Goal: Task Accomplishment & Management: Complete application form

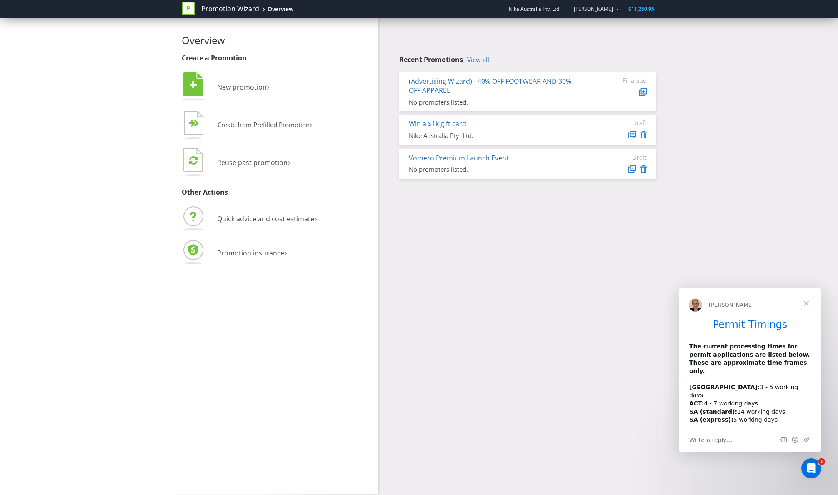
click at [657, 272] on div "Overview Create a Promotion  New promotion ›   Create from Prefilled Promoti…" at bounding box center [418, 256] width 487 height 476
click at [233, 80] on li " New promotion ›" at bounding box center [277, 88] width 191 height 34
click at [234, 85] on span "New promotion" at bounding box center [242, 86] width 50 height 9
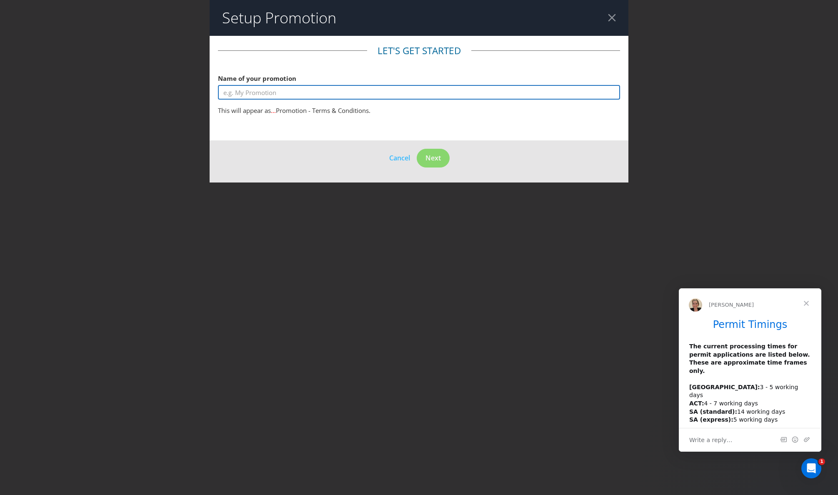
click at [431, 88] on input "text" at bounding box center [419, 92] width 402 height 15
type input "Corteiz Laser Maze"
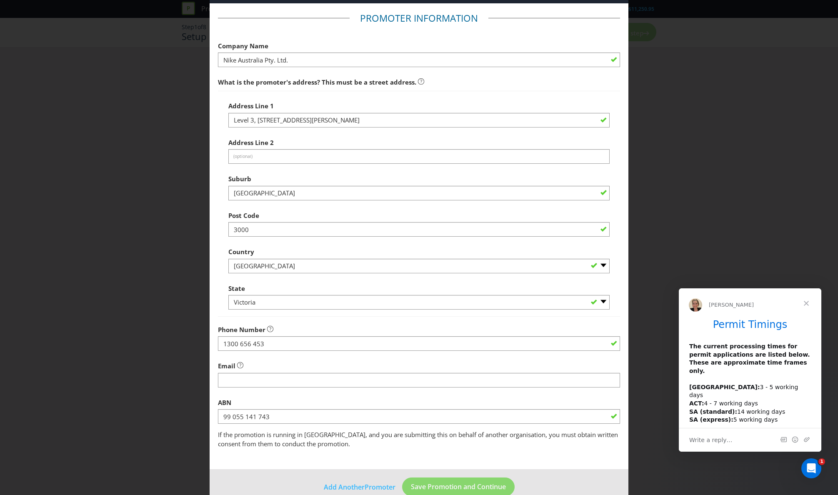
scroll to position [49, 0]
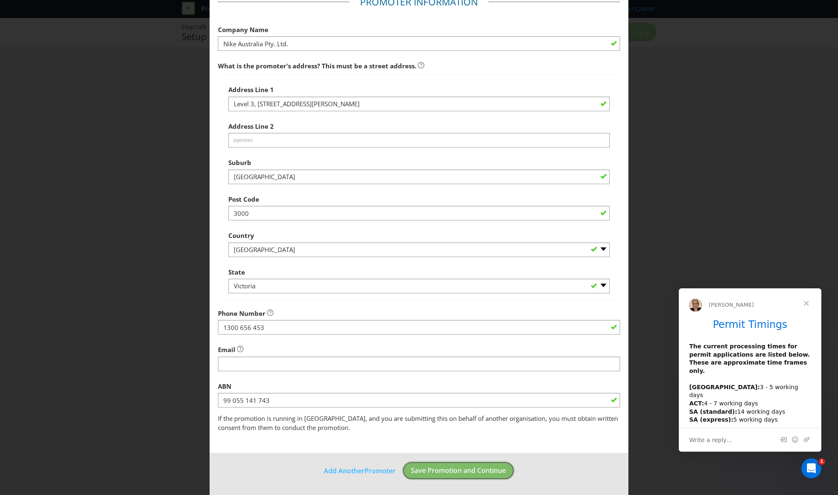
click at [436, 474] on span "Save Promotion and Continue" at bounding box center [458, 470] width 95 height 9
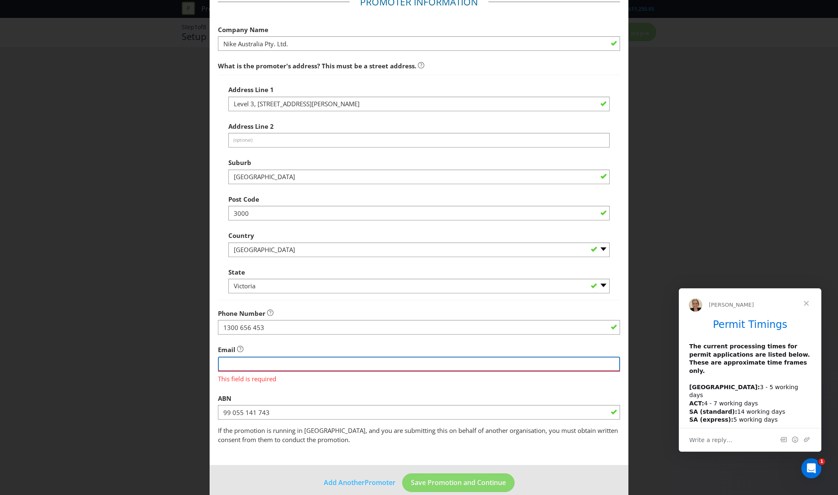
click at [334, 366] on input "string" at bounding box center [419, 364] width 402 height 15
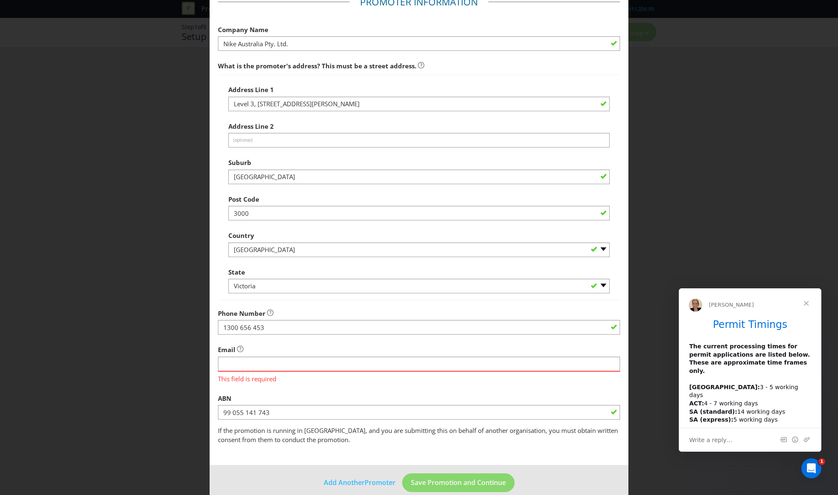
click at [657, 317] on div "Add Promoter Promoter Information Company Name Nike Australia Pty. Ltd. What is…" at bounding box center [419, 247] width 838 height 495
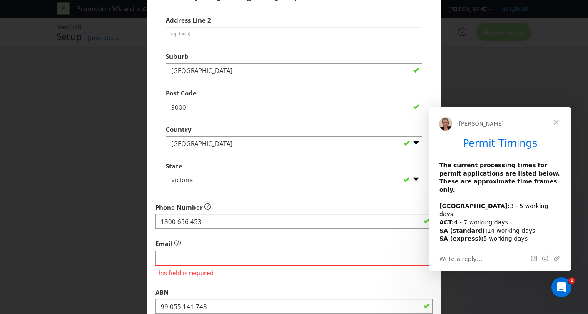
scroll to position [166, 0]
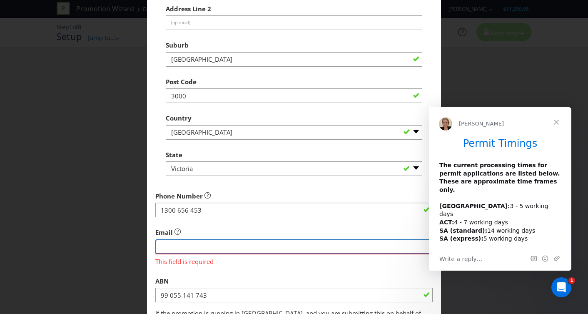
click at [230, 245] on input "string" at bounding box center [293, 246] width 277 height 15
type input "navin.arunasalam@Nike.com"
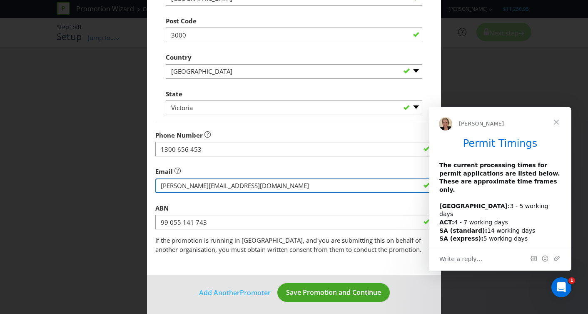
scroll to position [230, 0]
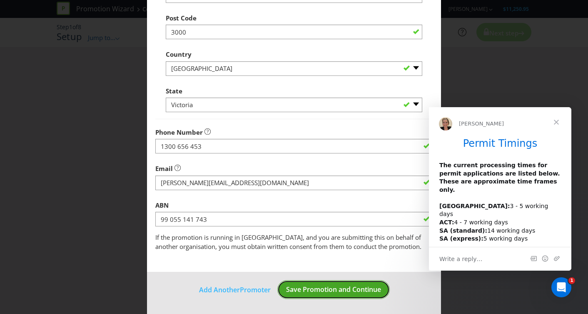
click at [360, 292] on span "Save Promotion and Continue" at bounding box center [333, 289] width 95 height 9
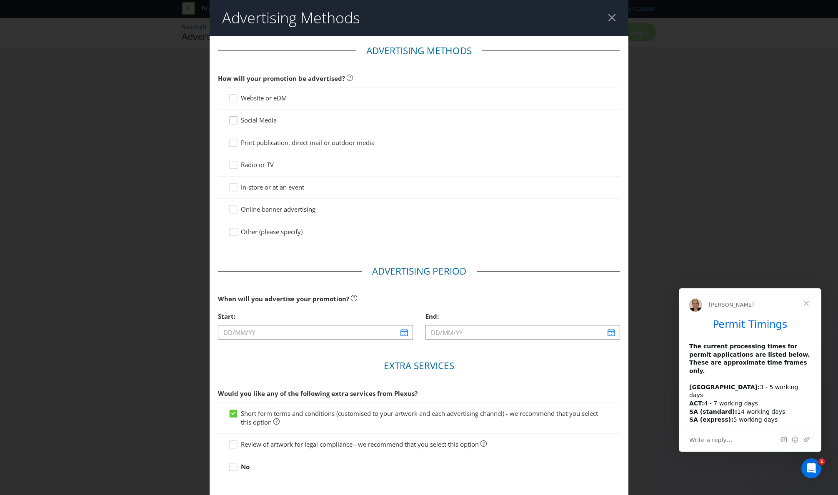
click at [234, 122] on icon at bounding box center [234, 122] width 12 height 12
click at [0, 0] on input "Social Media" at bounding box center [0, 0] width 0 height 0
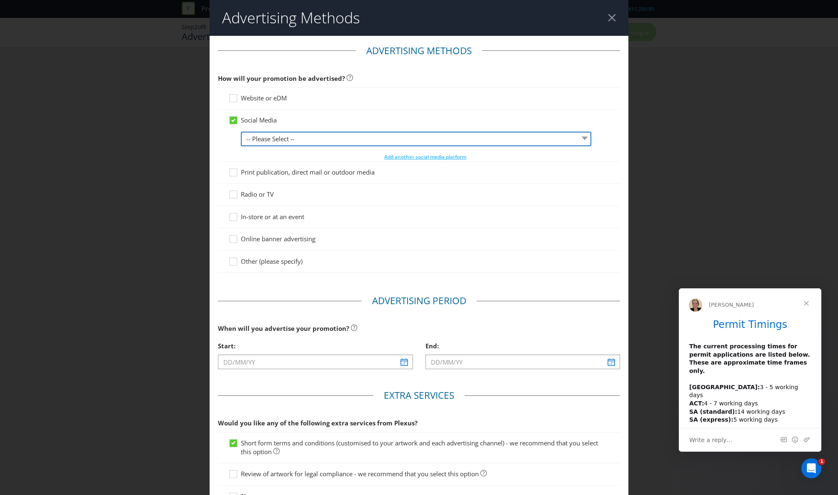
click at [265, 142] on select "-- Please Select -- Facebook X Instagram Snapchat LinkedIn Pinterest Tumblr You…" at bounding box center [416, 139] width 350 height 15
select select "INSTAGRAM"
click at [241, 132] on select "-- Please Select -- Facebook X Instagram Snapchat LinkedIn Pinterest Tumblr You…" at bounding box center [416, 139] width 350 height 15
click at [234, 99] on icon at bounding box center [234, 100] width 12 height 12
click at [0, 0] on input "Website or eDM" at bounding box center [0, 0] width 0 height 0
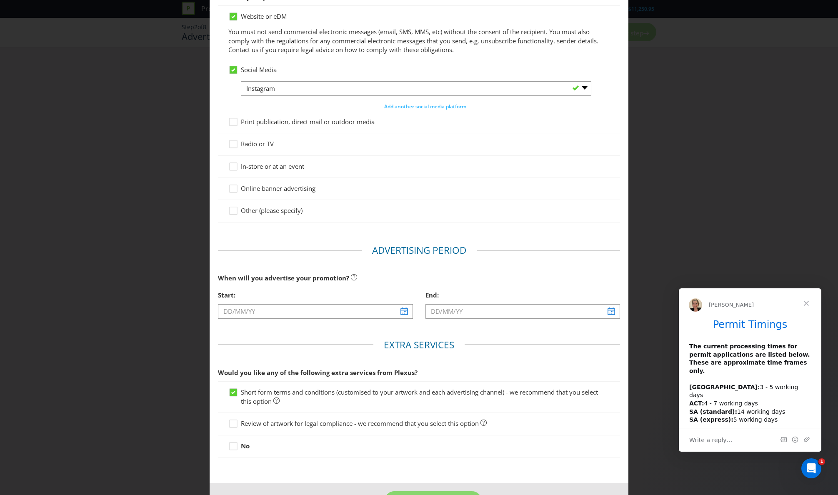
scroll to position [99, 0]
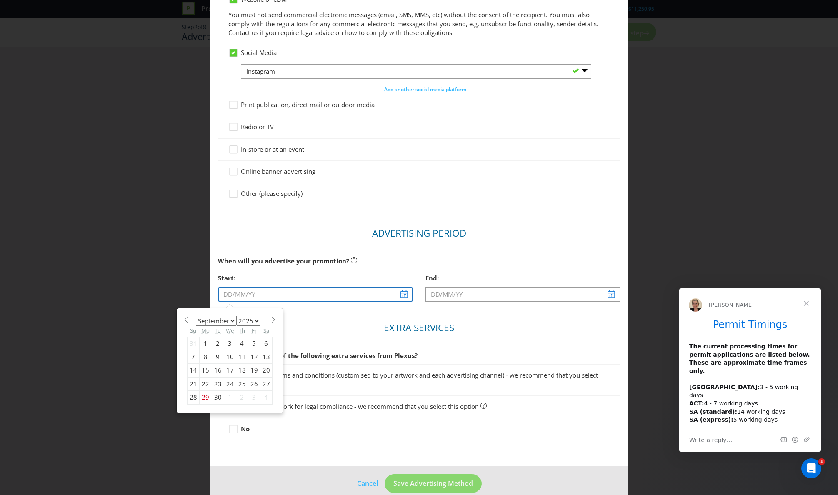
click at [404, 296] on input "text" at bounding box center [315, 294] width 195 height 15
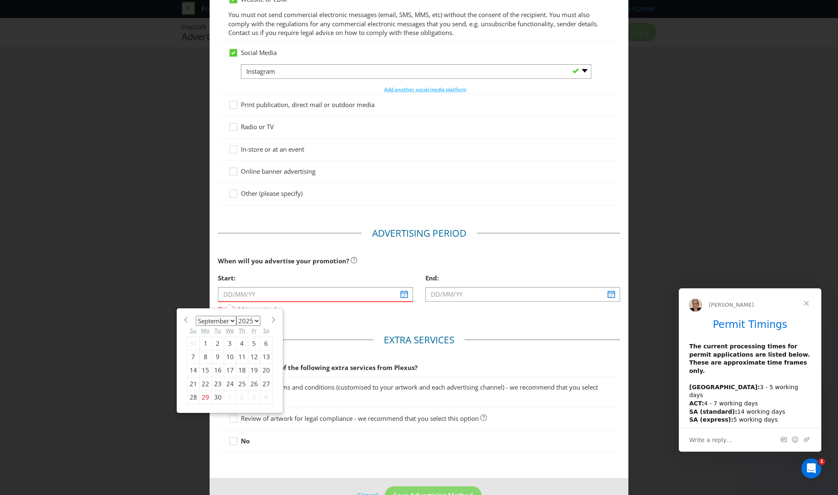
click at [255, 370] on div "19" at bounding box center [254, 370] width 12 height 13
type input "19/09/25"
type input "20/09/25"
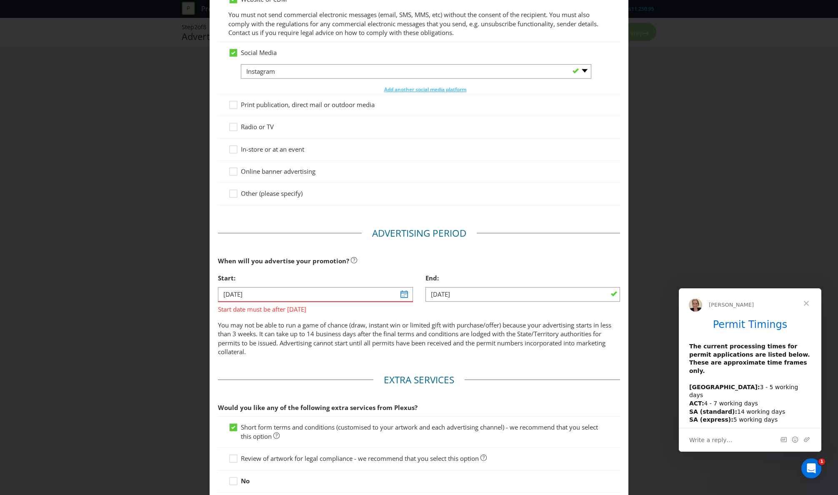
click at [471, 315] on div "Start: 19/09/25 Start date must be after today End: 20/09/25" at bounding box center [419, 295] width 415 height 50
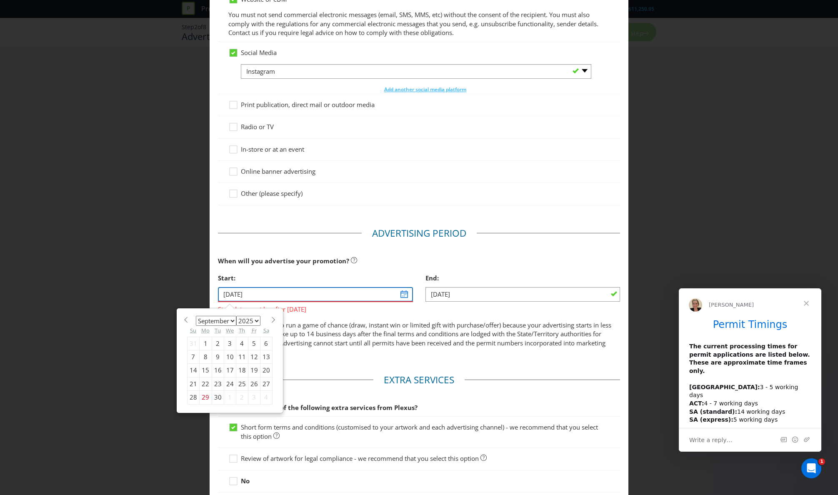
click at [333, 290] on input "19/09/25" at bounding box center [315, 294] width 195 height 15
click at [272, 319] on span at bounding box center [273, 320] width 6 height 6
select select "9"
click at [253, 372] on div "17" at bounding box center [254, 370] width 12 height 13
type input "[DATE]"
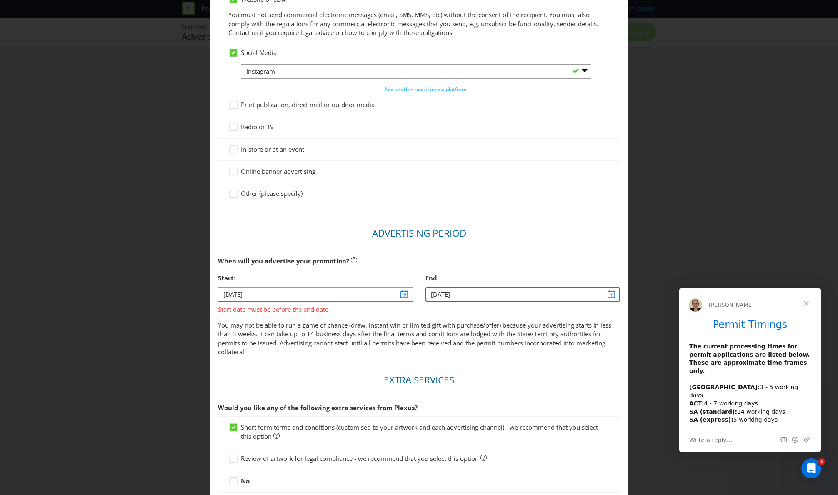
click at [470, 295] on input "20/09/25" at bounding box center [522, 294] width 195 height 15
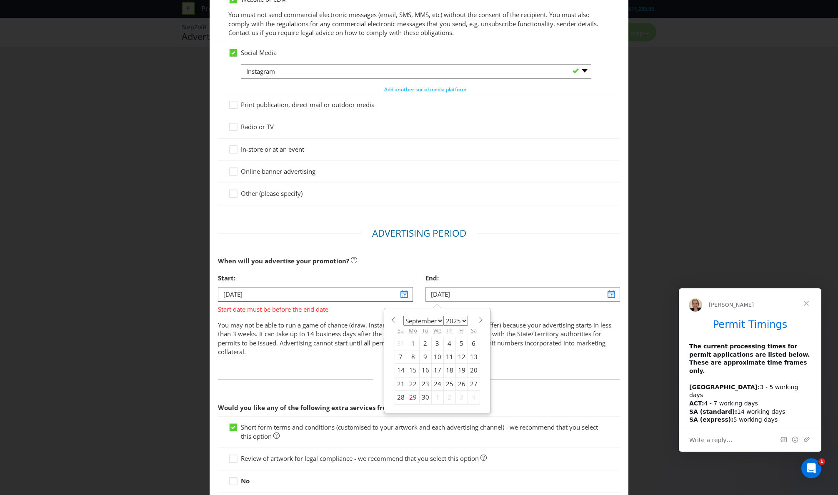
click at [479, 321] on span at bounding box center [481, 320] width 6 height 6
select select "9"
click at [468, 370] on div "18" at bounding box center [473, 370] width 12 height 13
type input "[DATE]"
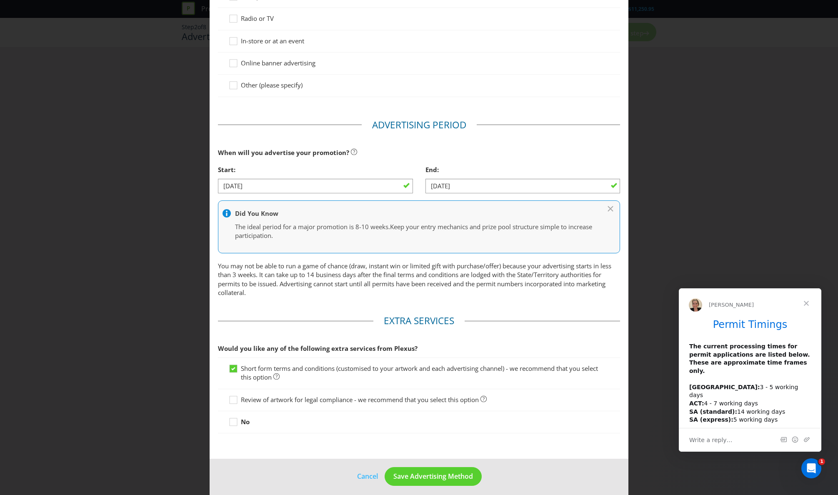
scroll to position [213, 0]
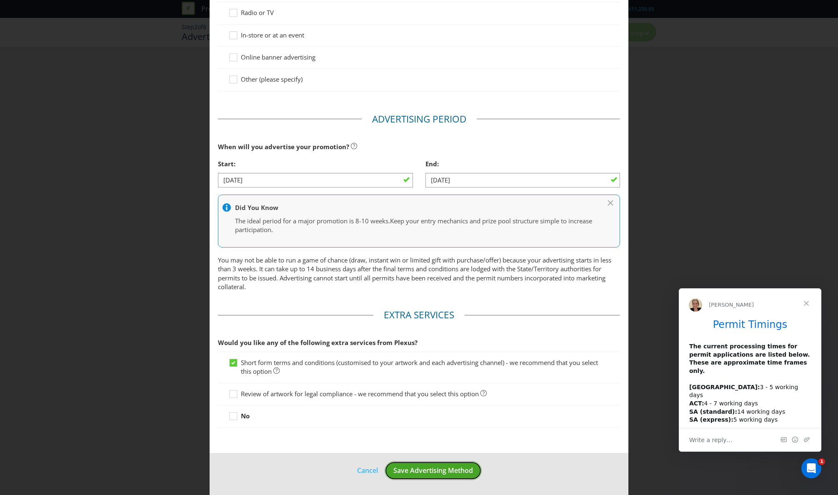
click at [444, 476] on button "Save Advertising Method" at bounding box center [433, 470] width 97 height 19
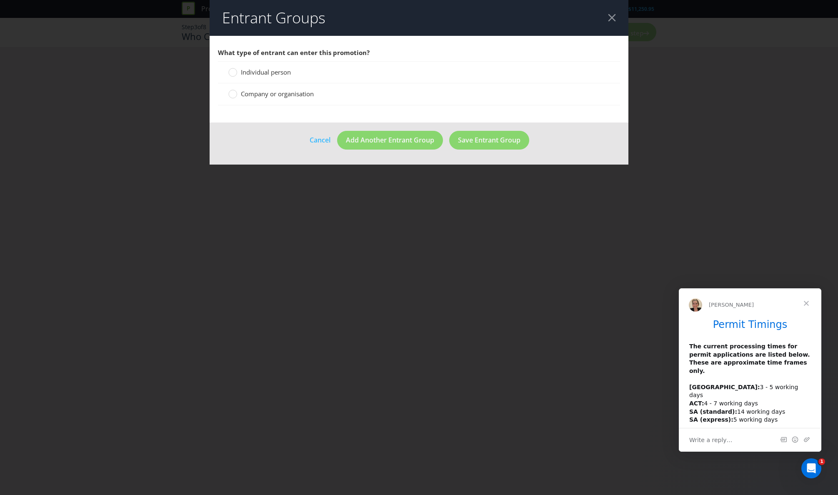
click at [272, 68] on span "Individual person" at bounding box center [266, 72] width 50 height 8
click at [0, 0] on input "Individual person" at bounding box center [0, 0] width 0 height 0
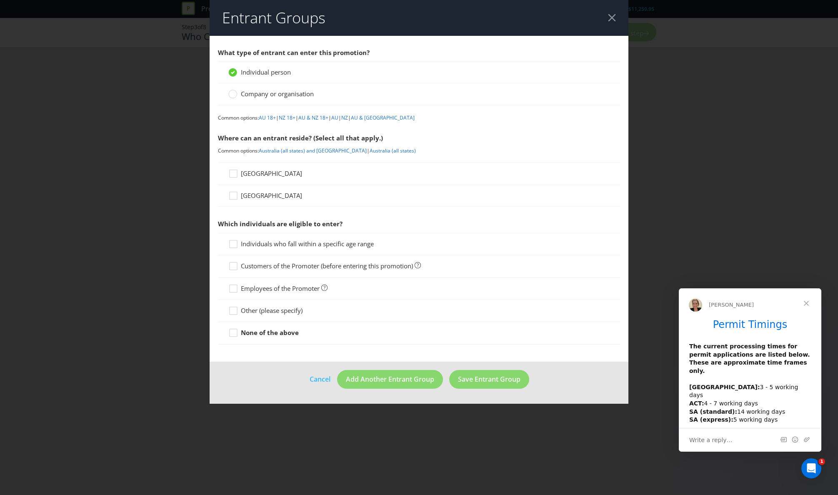
click at [255, 170] on span "[GEOGRAPHIC_DATA]" at bounding box center [271, 173] width 61 height 8
click at [0, 0] on input "[GEOGRAPHIC_DATA]" at bounding box center [0, 0] width 0 height 0
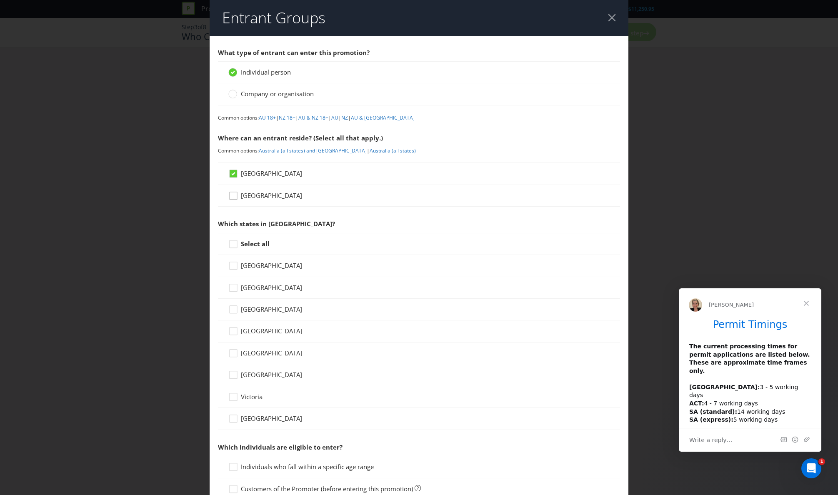
click at [239, 194] on icon at bounding box center [234, 197] width 12 height 12
click at [0, 0] on input "[GEOGRAPHIC_DATA]" at bounding box center [0, 0] width 0 height 0
click at [234, 240] on div at bounding box center [233, 241] width 4 height 4
click at [0, 0] on input "Select all" at bounding box center [0, 0] width 0 height 0
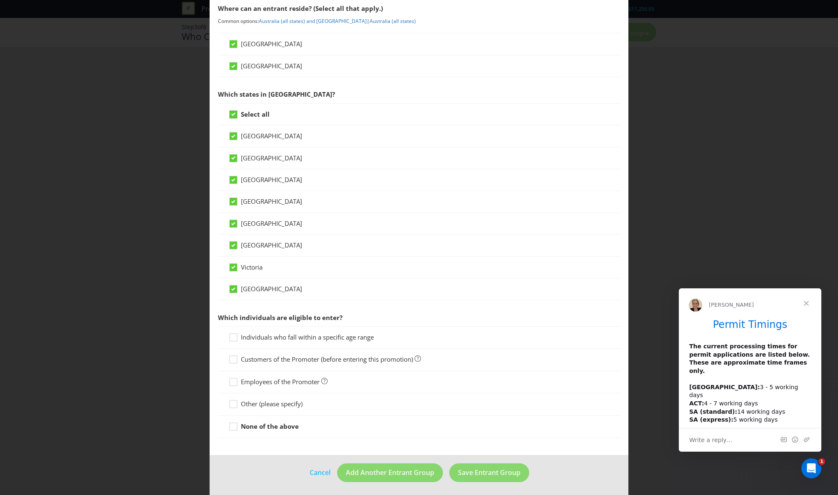
scroll to position [132, 0]
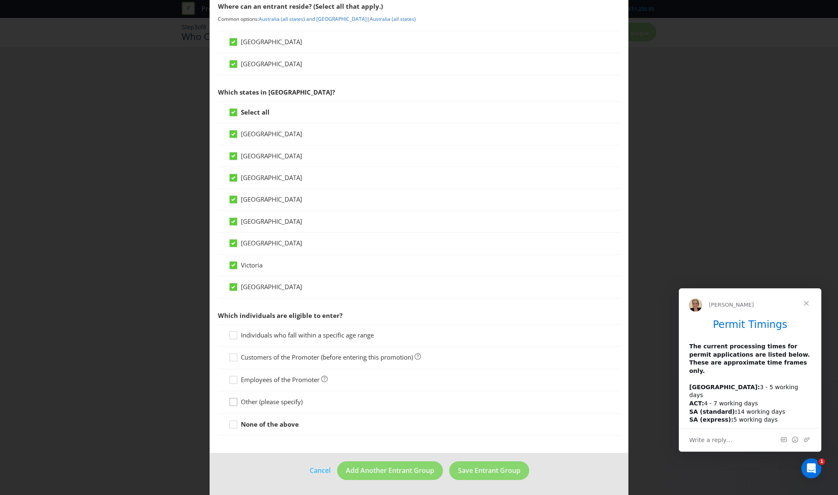
click at [234, 402] on icon at bounding box center [234, 403] width 12 height 12
click at [0, 0] on input "Other (please specify)" at bounding box center [0, 0] width 0 height 0
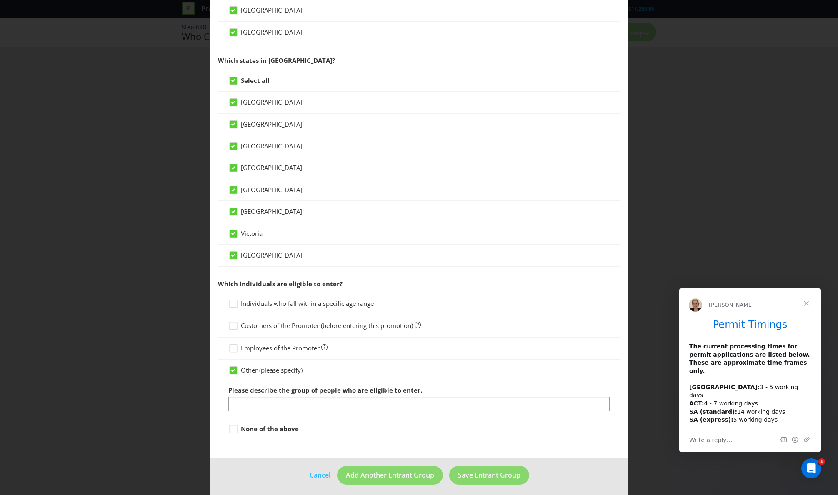
scroll to position [168, 0]
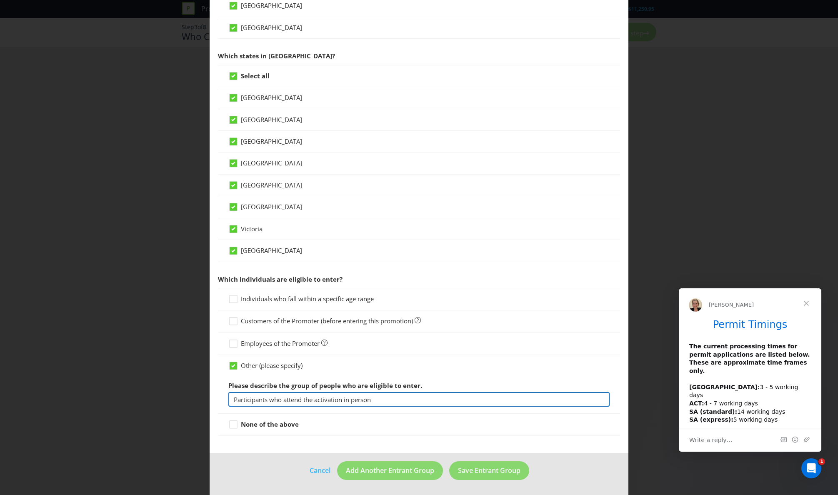
click at [262, 403] on input "Participants who attend the activation in person" at bounding box center [419, 399] width 382 height 15
type input "Participants who attend the activation in person"
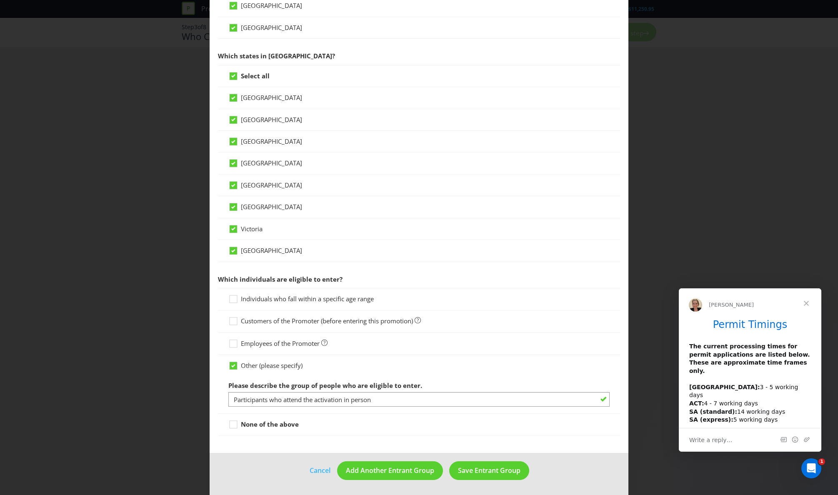
click at [335, 439] on div at bounding box center [419, 438] width 402 height 4
click at [479, 465] on button "Save Entrant Group" at bounding box center [489, 470] width 80 height 19
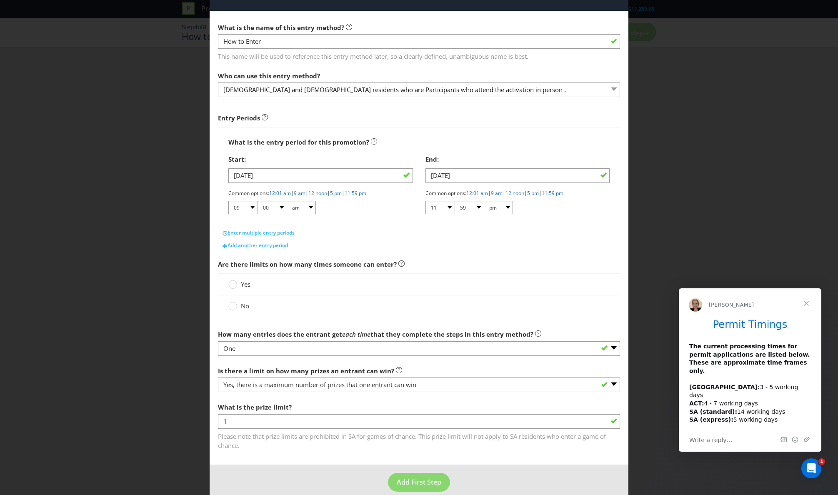
scroll to position [37, 0]
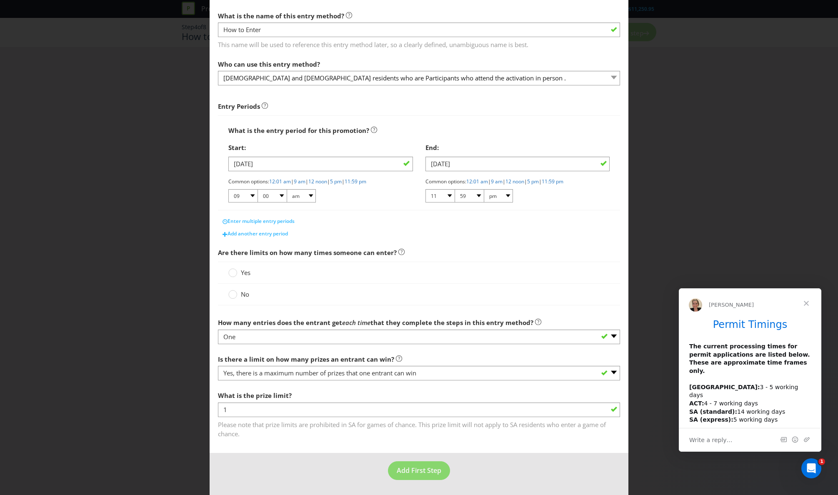
click at [238, 271] on label "Yes" at bounding box center [240, 272] width 24 height 9
click at [0, 0] on input "Yes" at bounding box center [0, 0] width 0 height 0
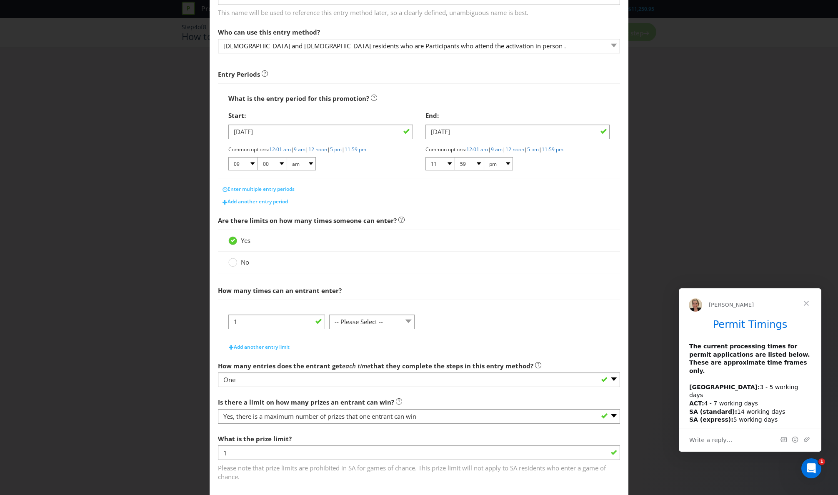
scroll to position [70, 0]
click at [357, 329] on div "1 -- Please Select -- per person per day per purchase per transaction Other (pl…" at bounding box center [419, 324] width 382 height 21
click at [357, 325] on select "-- Please Select -- per person per day per purchase per transaction Other (plea…" at bounding box center [372, 321] width 86 height 15
select select "PER_PERSON"
click at [329, 328] on select "-- Please Select -- per person per day per purchase per transaction Other (plea…" at bounding box center [372, 321] width 86 height 15
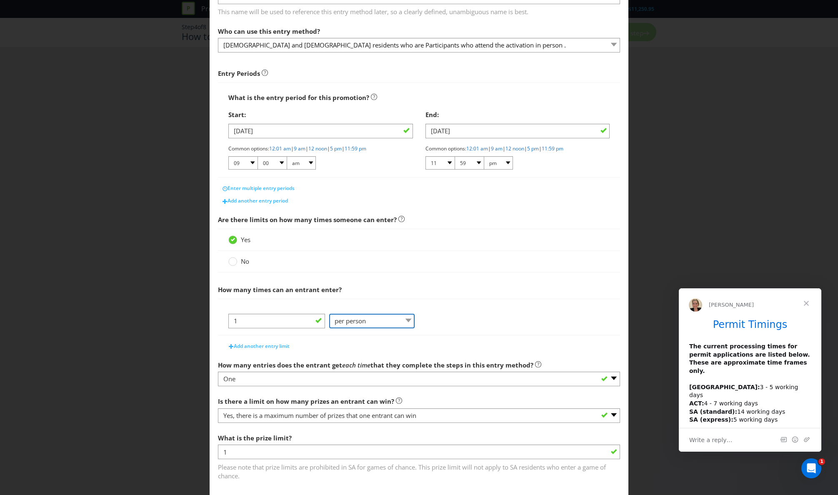
scroll to position [18, 0]
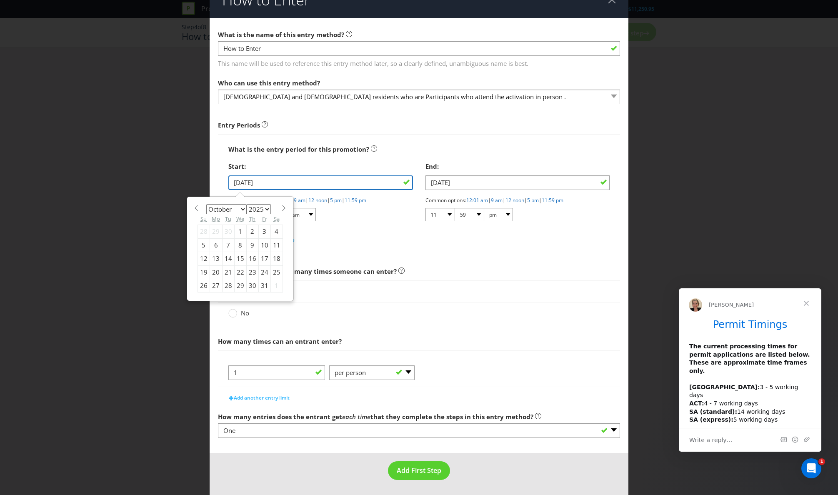
click at [393, 186] on input "[DATE]" at bounding box center [320, 182] width 185 height 15
click at [273, 259] on div "18" at bounding box center [276, 258] width 12 height 13
type input "[DATE]"
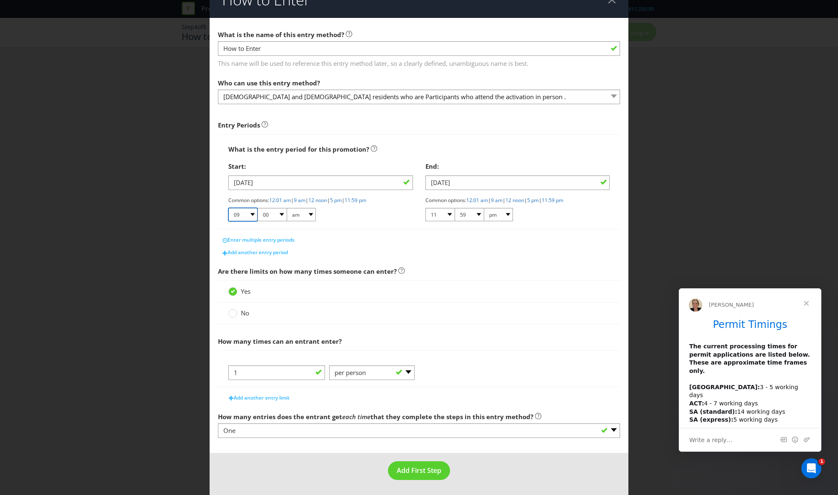
click at [254, 213] on select "01 02 03 04 05 06 07 08 09 10 11 12" at bounding box center [242, 214] width 29 height 13
select select "12"
click at [228, 208] on select "01 02 03 04 05 06 07 08 09 10 11 12" at bounding box center [242, 214] width 29 height 13
click at [313, 217] on select "am pm" at bounding box center [301, 214] width 29 height 13
select select "pm"
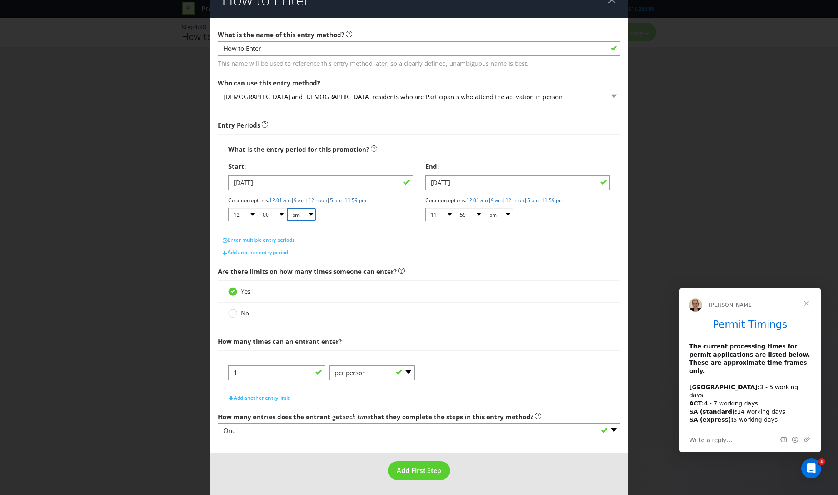
click at [287, 208] on select "am pm" at bounding box center [301, 214] width 29 height 13
click at [442, 210] on select "01 02 03 04 05 06 07 08 09 10 11 12" at bounding box center [439, 214] width 29 height 13
select select "06"
click at [425, 208] on select "01 02 03 04 05 06 07 08 09 10 11 12" at bounding box center [439, 214] width 29 height 13
click at [504, 211] on select "am pm" at bounding box center [498, 214] width 29 height 13
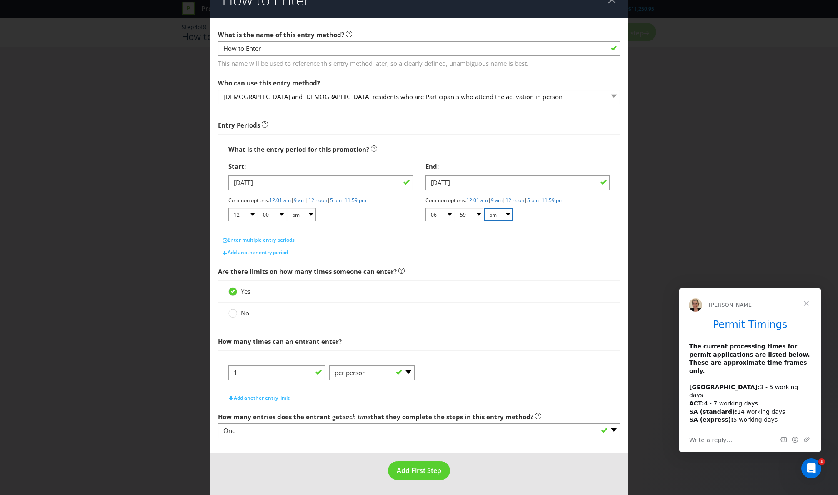
click at [484, 208] on select "am pm" at bounding box center [498, 214] width 29 height 13
click at [470, 212] on select "00 01 05 10 15 20 25 29 30 35 40 45 50 55 59" at bounding box center [468, 214] width 29 height 13
select select "00"
click at [454, 208] on select "00 01 05 10 15 20 25 29 30 35 40 45 50 55 59" at bounding box center [468, 214] width 29 height 13
click at [444, 257] on div "Add another entry period" at bounding box center [419, 252] width 402 height 12
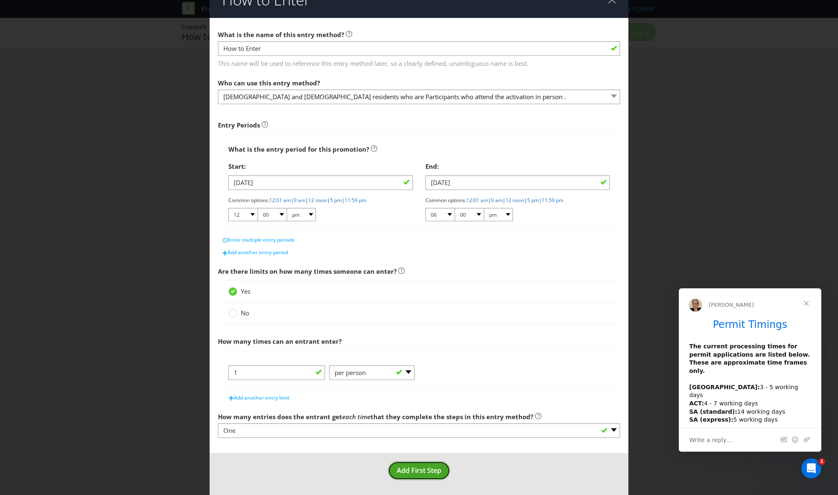
click at [431, 470] on span "Add First Step" at bounding box center [419, 470] width 45 height 9
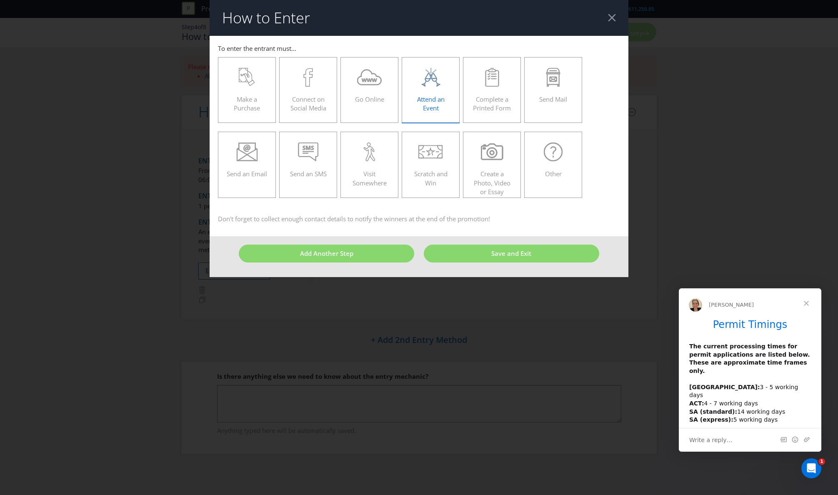
click at [444, 85] on div at bounding box center [430, 77] width 41 height 19
click at [0, 0] on input "Attend an Event" at bounding box center [0, 0] width 0 height 0
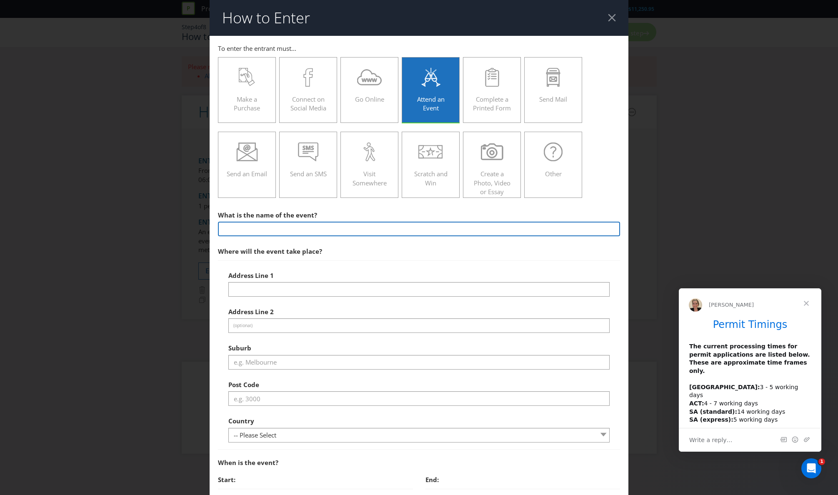
click at [356, 227] on input "text" at bounding box center [419, 229] width 402 height 15
click at [255, 230] on input "Corteiz Lazer Maze" at bounding box center [419, 229] width 402 height 15
click at [310, 233] on input "Corteiz Laser Maze" at bounding box center [419, 229] width 402 height 15
type input "Corteiz Laser Maze"
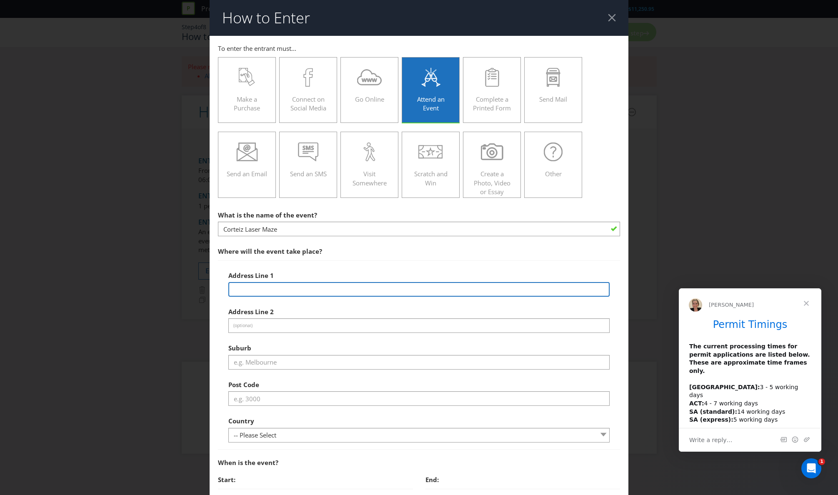
click at [285, 286] on input "text" at bounding box center [419, 289] width 382 height 15
paste input "156 Forbes St, Darlinghurst NSW 2010"
type input "156 Forbes St, Darlinghurst NSW 2010"
drag, startPoint x: 357, startPoint y: 289, endPoint x: 187, endPoint y: 289, distance: 169.5
click at [187, 289] on div "How to Enter To enter the entrant must... Make a Purchase Connect on Social Med…" at bounding box center [419, 247] width 838 height 495
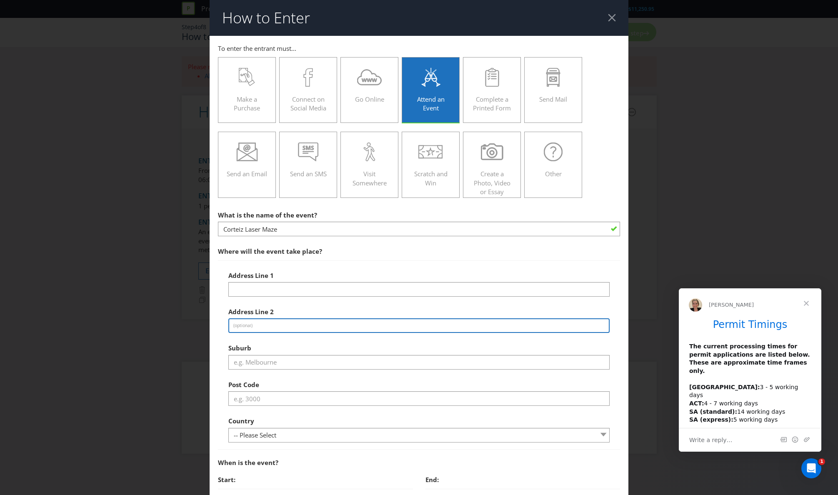
click at [254, 320] on div "Address Line 2 (optional)" at bounding box center [419, 318] width 382 height 30
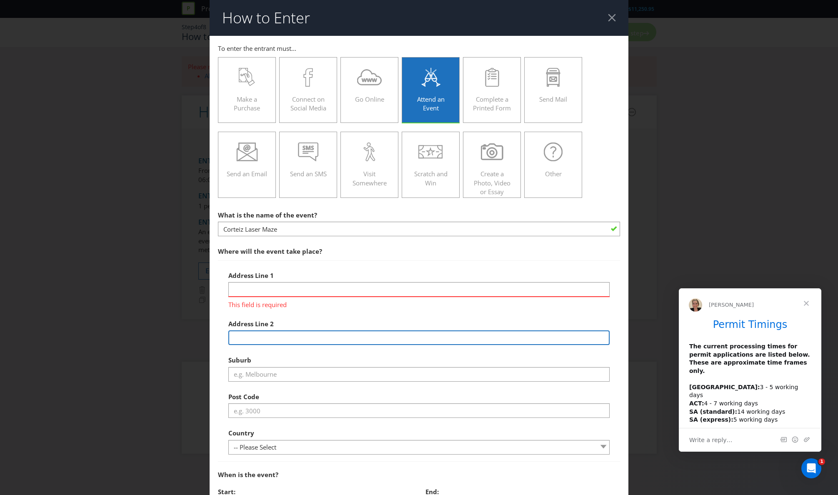
paste input "156 Forbes St, Darlinghurst NSW 2010"
type input "156 Forbes St, Darlinghurst NSW 2010"
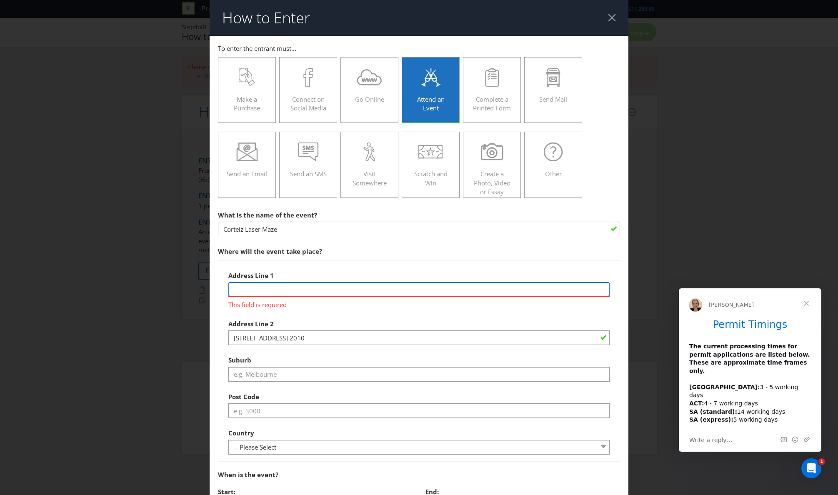
click at [269, 289] on input "text" at bounding box center [419, 289] width 382 height 15
type input "National Arts School"
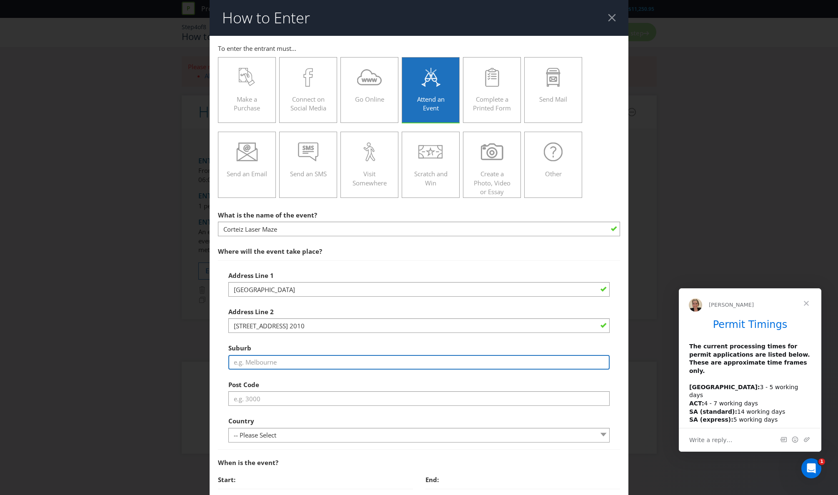
click at [265, 378] on div "Address Line 1 National Arts School Address Line 2 156 Forbes St, Darlinghurst …" at bounding box center [419, 355] width 382 height 176
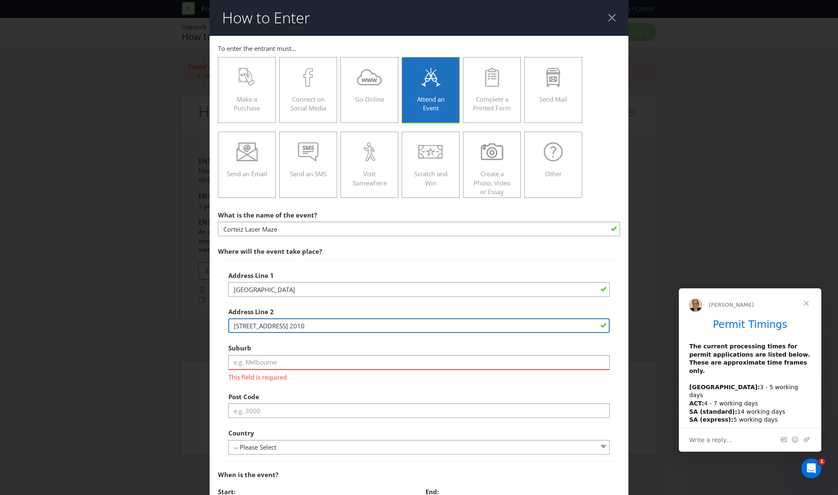
click at [302, 324] on input "156 Forbes St, Darlinghurst NSW 2010" at bounding box center [419, 325] width 382 height 15
type input "156 Forbes St, NSW 2010"
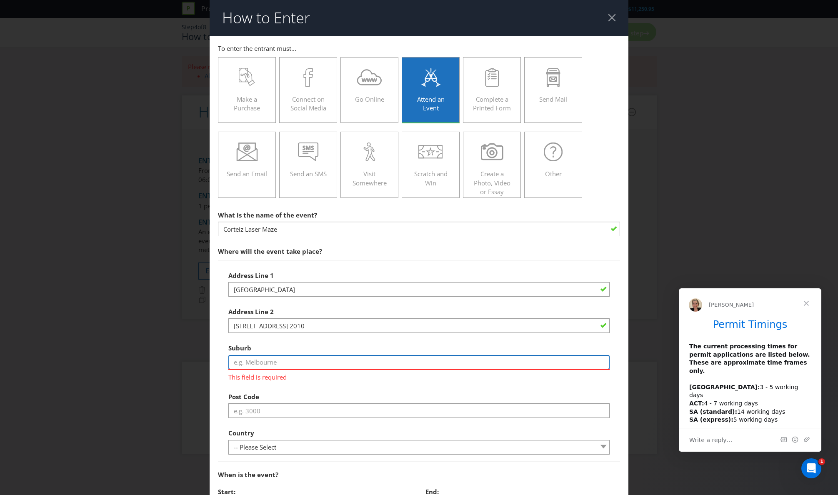
click at [291, 360] on input "text" at bounding box center [419, 362] width 382 height 15
paste input "Darlinghurst"
type input "Darlinghurst"
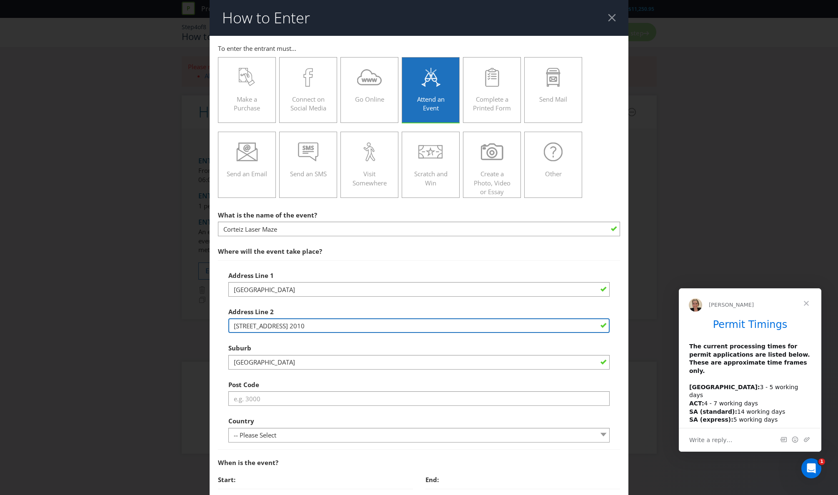
click at [275, 329] on input "156 Forbes St, NSW 2010" at bounding box center [419, 325] width 382 height 15
click at [282, 327] on input "156 Forbes St NSW 2010" at bounding box center [419, 325] width 382 height 15
drag, startPoint x: 312, startPoint y: 327, endPoint x: 276, endPoint y: 326, distance: 35.8
click at [276, 326] on input "156 Forbes St NSW 2010" at bounding box center [419, 325] width 382 height 15
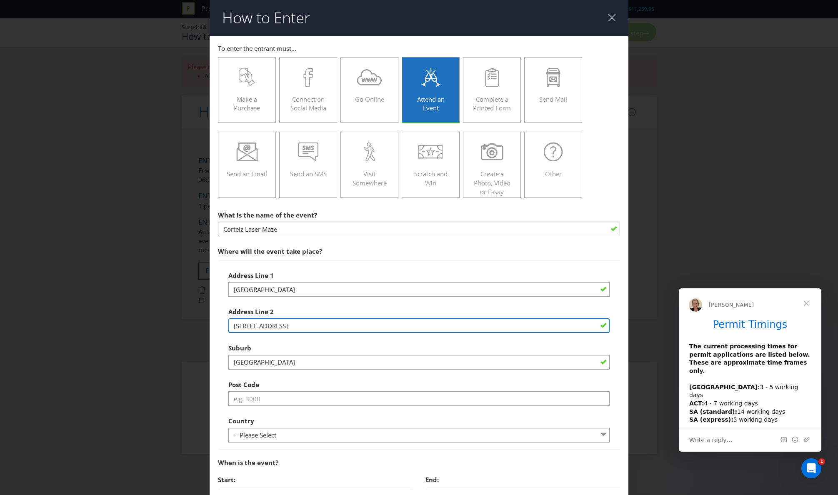
type input "156 Forbes St"
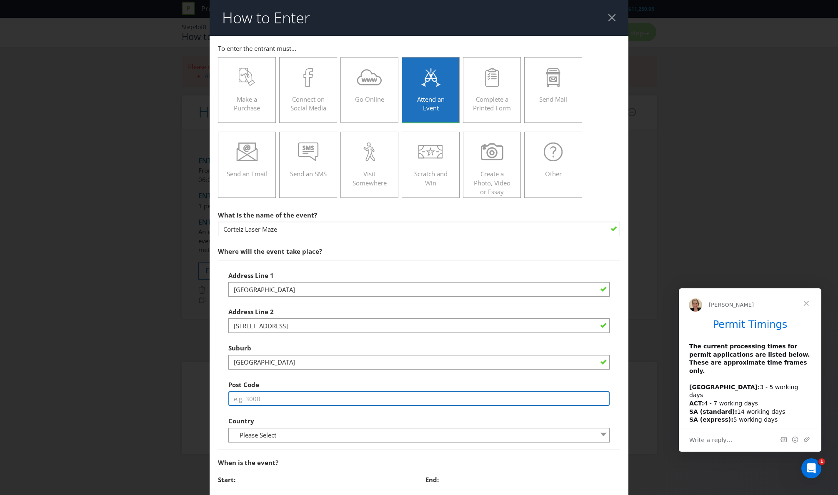
click at [264, 404] on input "text" at bounding box center [419, 398] width 382 height 15
type input "2010"
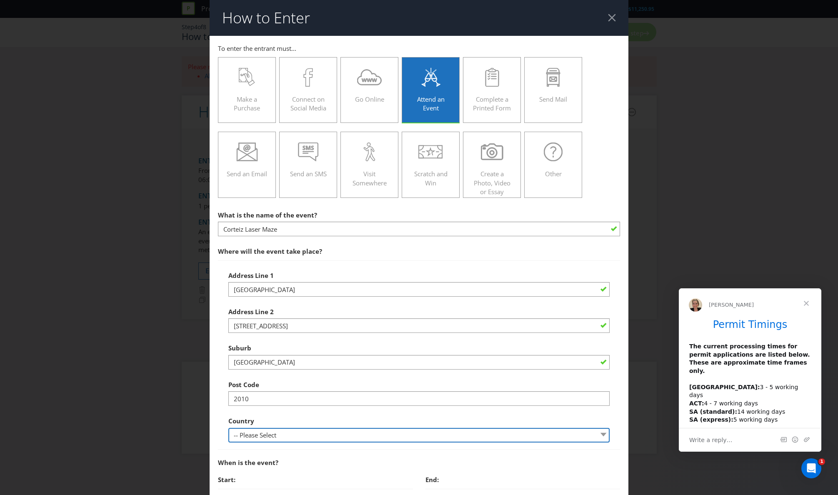
click at [262, 428] on select "-- Please Select Australia New Zealand" at bounding box center [419, 435] width 382 height 15
select select "AU"
click at [228, 428] on select "-- Please Select Australia New Zealand" at bounding box center [419, 435] width 382 height 15
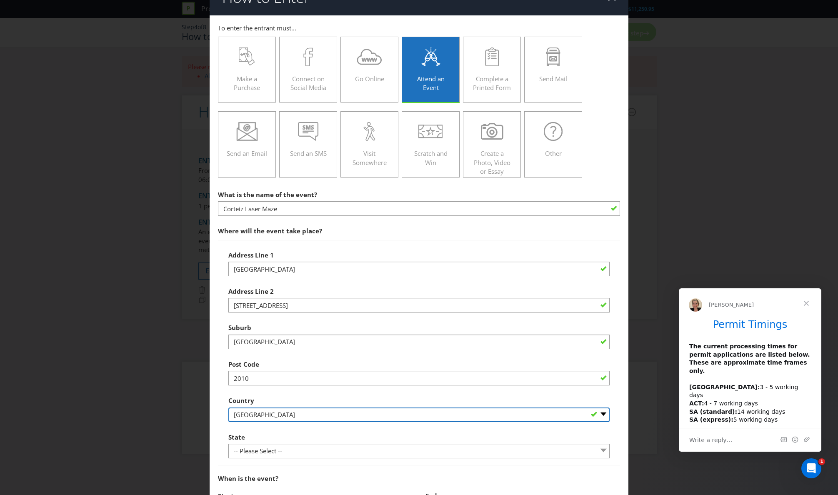
scroll to position [28, 0]
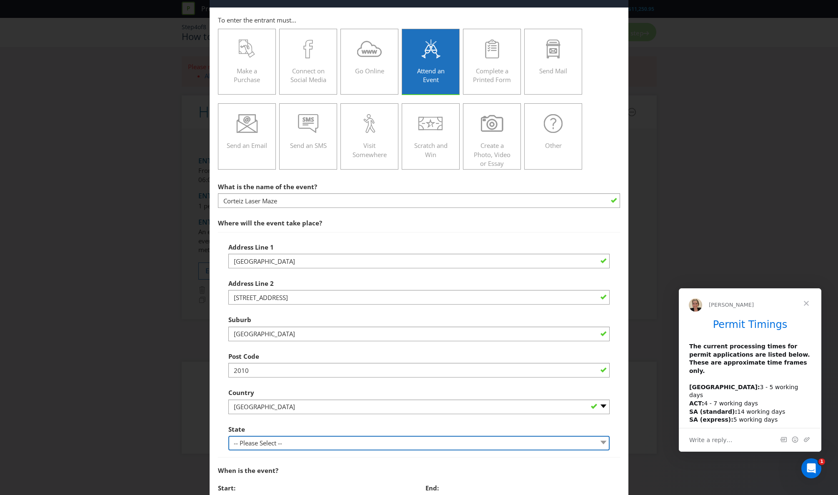
click at [260, 442] on select "-- Please Select -- Australian Capital Territory New South Wales Northern Terri…" at bounding box center [419, 443] width 382 height 15
select select "[GEOGRAPHIC_DATA]"
click at [228, 436] on select "-- Please Select -- Australian Capital Territory New South Wales Northern Terri…" at bounding box center [419, 443] width 382 height 15
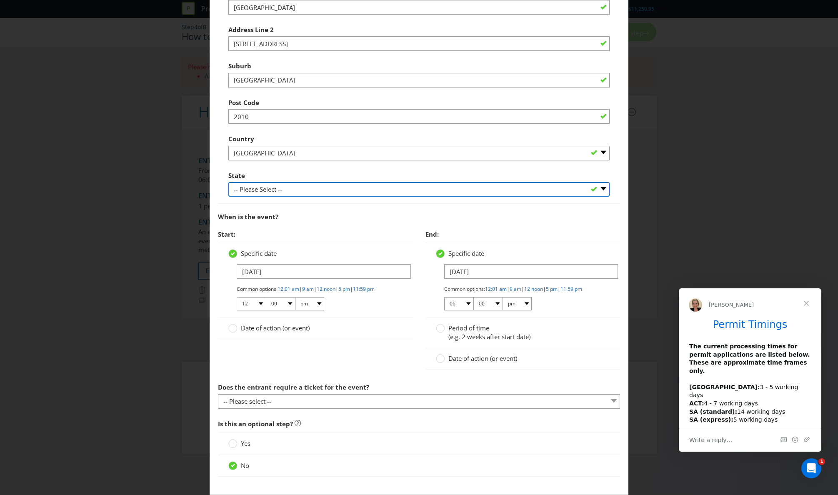
scroll to position [280, 0]
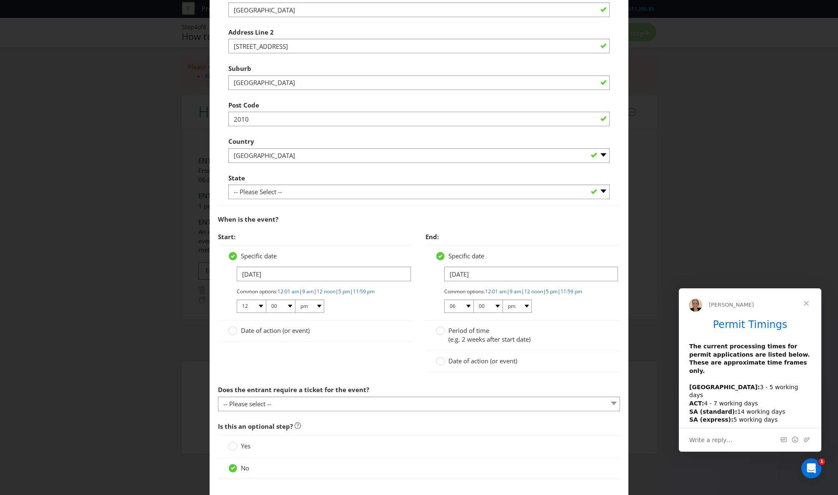
click at [257, 330] on span "Date of action (or event)" at bounding box center [275, 330] width 69 height 8
click at [0, 0] on input "Date of action (or event)" at bounding box center [0, 0] width 0 height 0
click at [272, 293] on input "text" at bounding box center [324, 295] width 174 height 15
click at [272, 295] on input "text" at bounding box center [324, 295] width 174 height 15
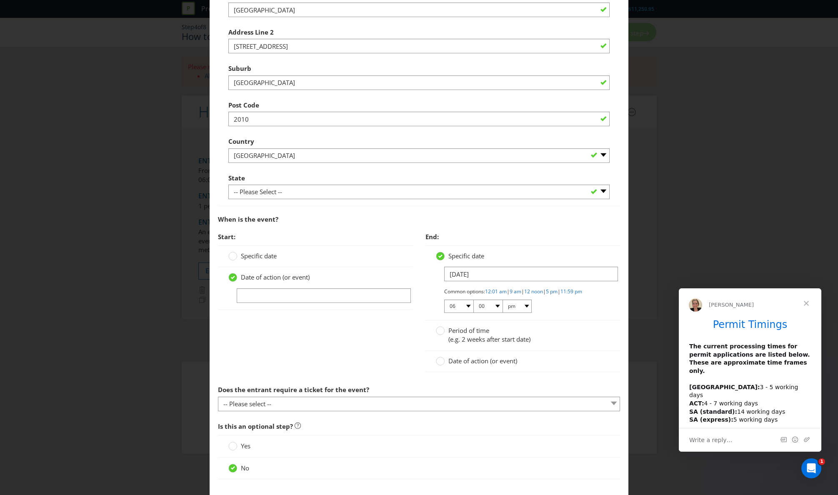
click at [268, 259] on span "Specific date" at bounding box center [259, 256] width 36 height 8
click at [0, 0] on input "Specific date" at bounding box center [0, 0] width 0 height 0
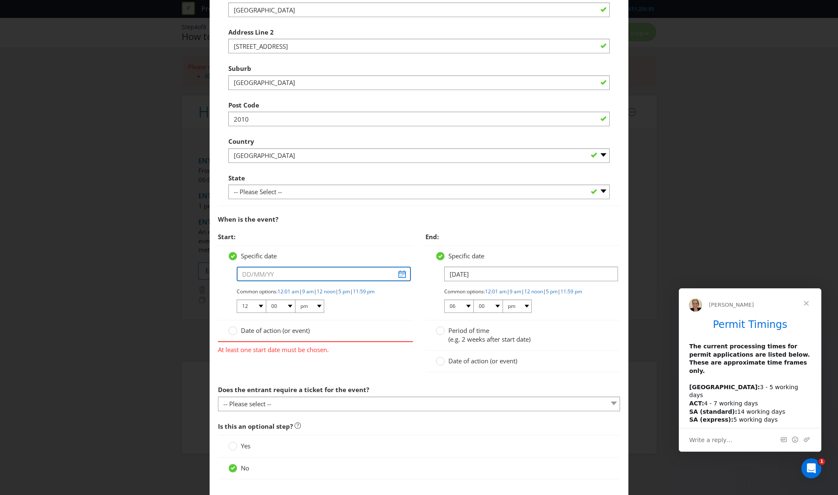
click at [276, 275] on input "text" at bounding box center [324, 274] width 174 height 15
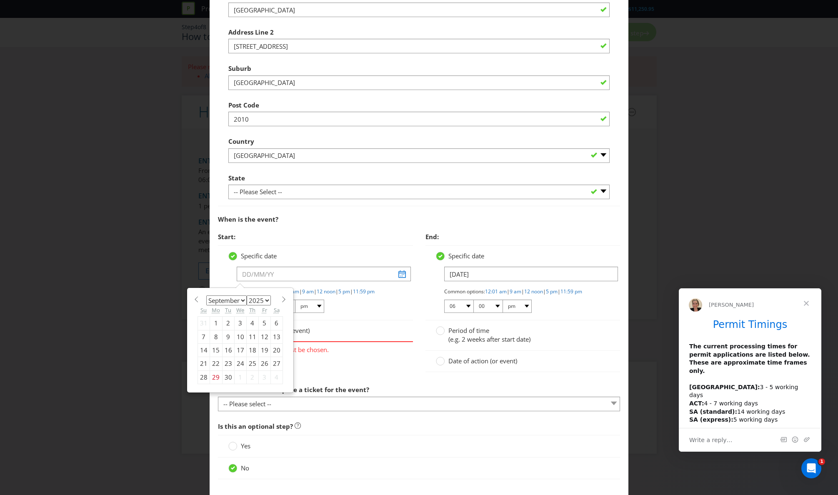
click at [285, 298] on div "January February March April May June July August September October November De…" at bounding box center [239, 340] width 105 height 104
click at [285, 298] on span at bounding box center [284, 299] width 6 height 6
select select "9"
click at [274, 350] on div "18" at bounding box center [276, 349] width 12 height 13
type input "[DATE]"
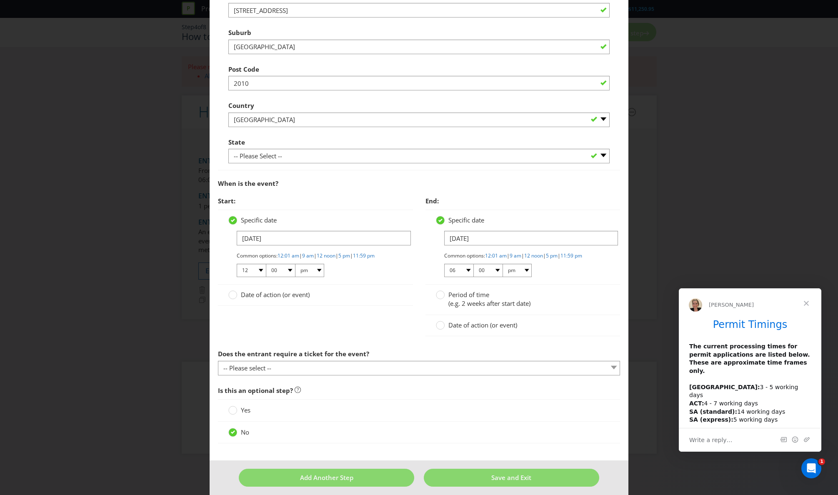
scroll to position [322, 0]
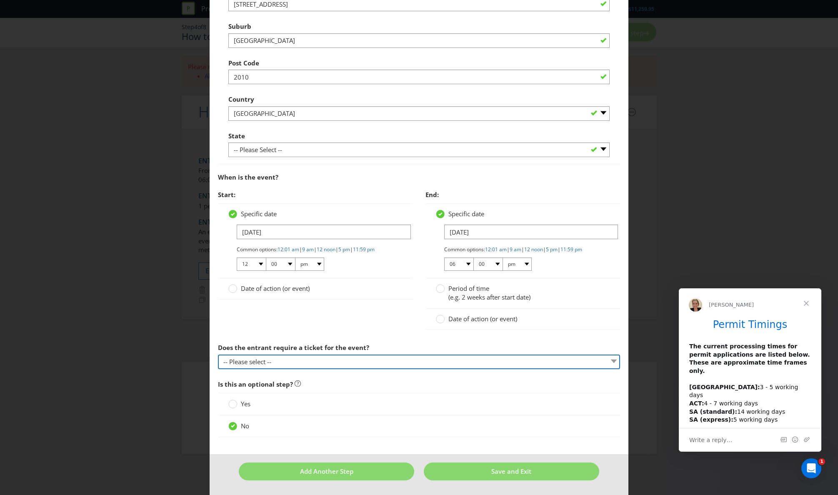
click at [380, 357] on select "-- Please select -- Yes, they must buy a ticket Yes, but tickets are free No ti…" at bounding box center [419, 362] width 402 height 15
select select "NO"
click at [218, 355] on select "-- Please select -- Yes, they must buy a ticket Yes, but tickets are free No ti…" at bounding box center [419, 362] width 402 height 15
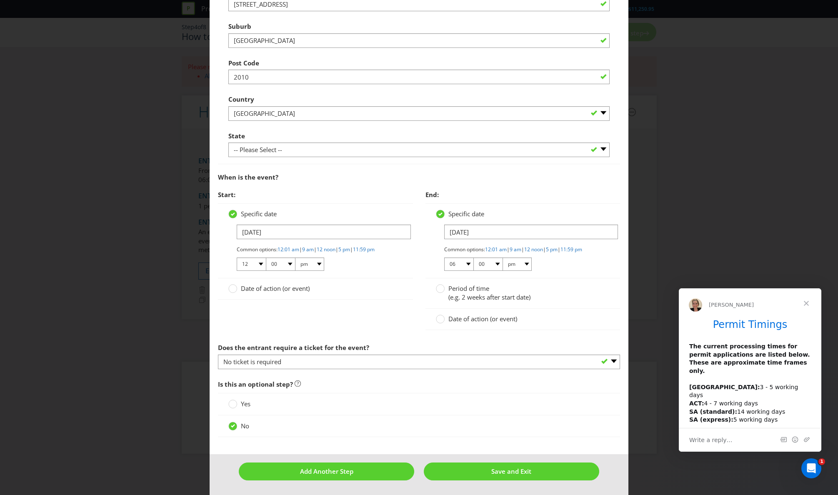
click at [400, 406] on div "Yes" at bounding box center [419, 404] width 382 height 9
click at [471, 473] on button "Save and Exit" at bounding box center [511, 471] width 175 height 18
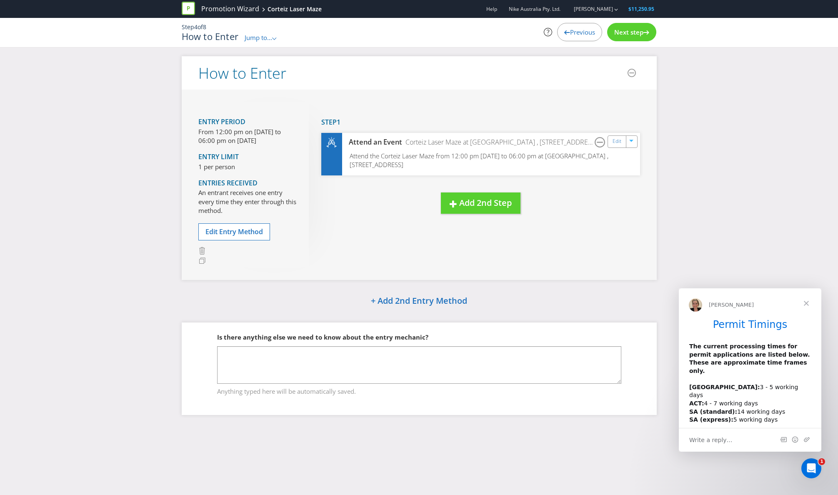
click at [471, 473] on div "Promotion Wizard Corteiz Laser Maze Help Nike Australia Pty. Ltd. Navin Arunasa…" at bounding box center [419, 247] width 838 height 495
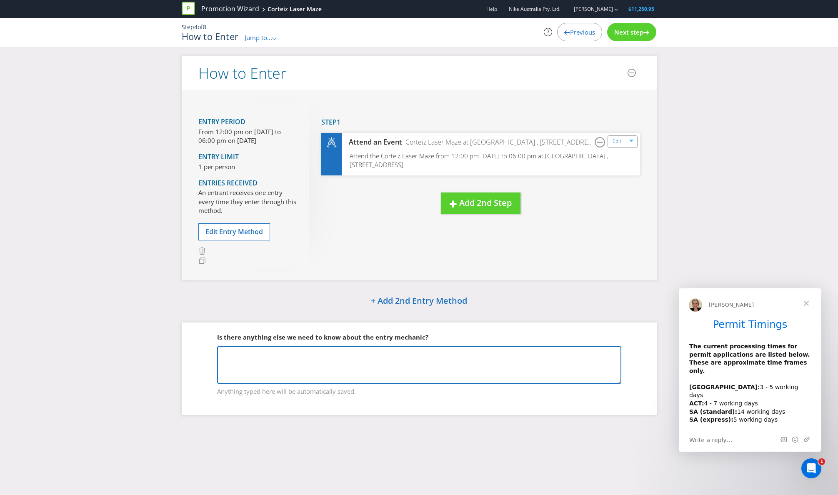
click at [464, 373] on textarea at bounding box center [419, 364] width 404 height 37
type textarea "Participants will have to make their way to the venue and line up."
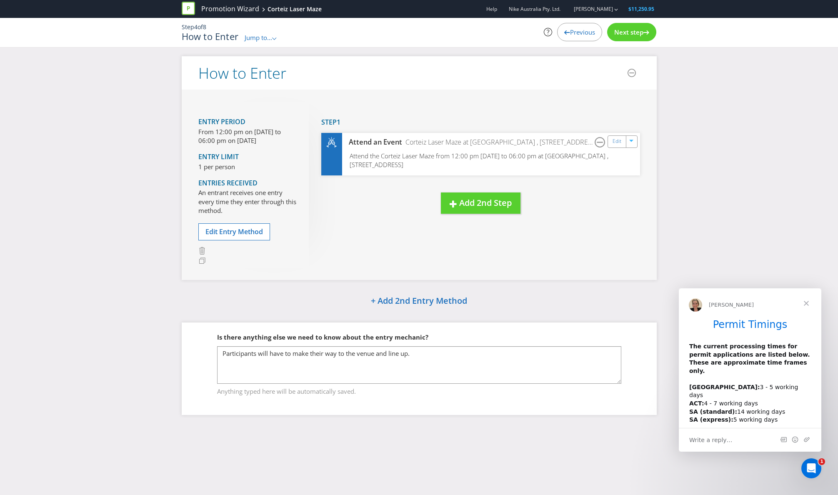
click at [634, 26] on div "Next step" at bounding box center [631, 32] width 49 height 18
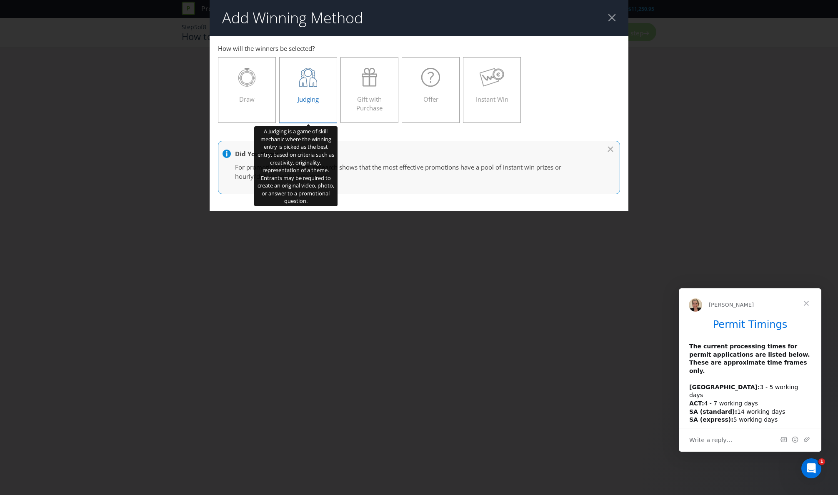
click at [292, 96] on div "Judging" at bounding box center [308, 86] width 41 height 37
click at [0, 0] on input "Judging" at bounding box center [0, 0] width 0 height 0
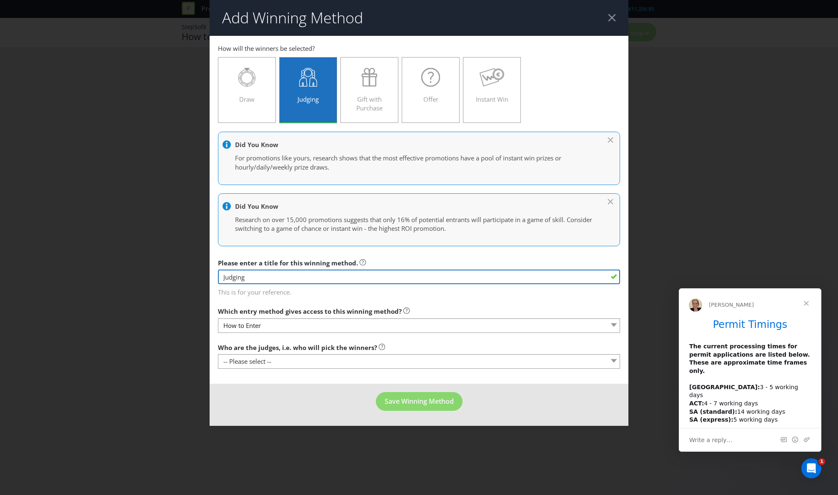
click at [374, 275] on input "Judging" at bounding box center [419, 277] width 402 height 15
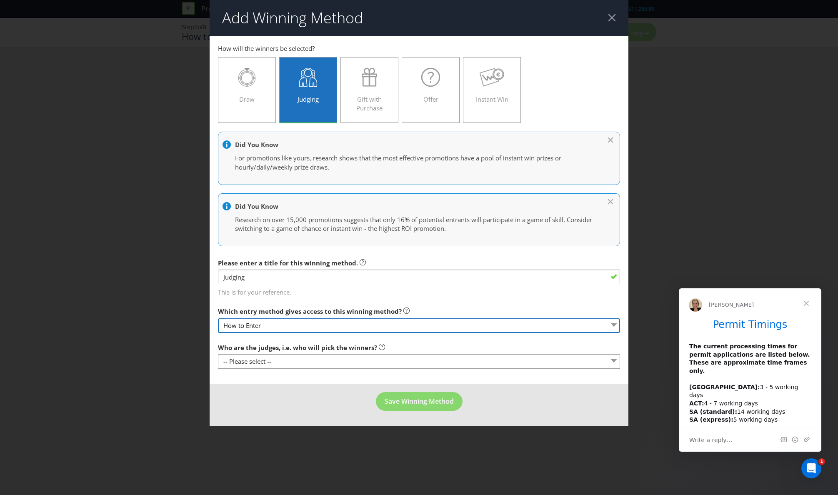
click at [376, 330] on select "How to Enter" at bounding box center [419, 325] width 402 height 15
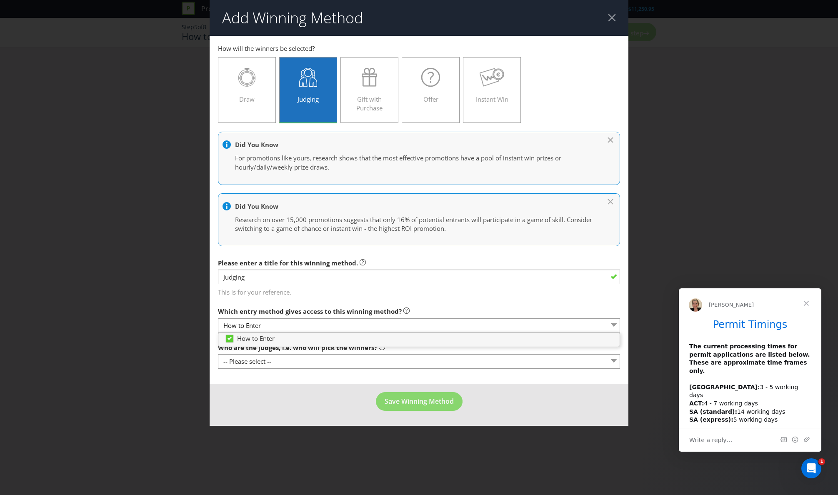
click at [380, 307] on span "Which entry method gives access to this winning method?" at bounding box center [310, 311] width 184 height 8
click at [380, 303] on label "Which entry method gives access to this winning method?" at bounding box center [314, 309] width 192 height 13
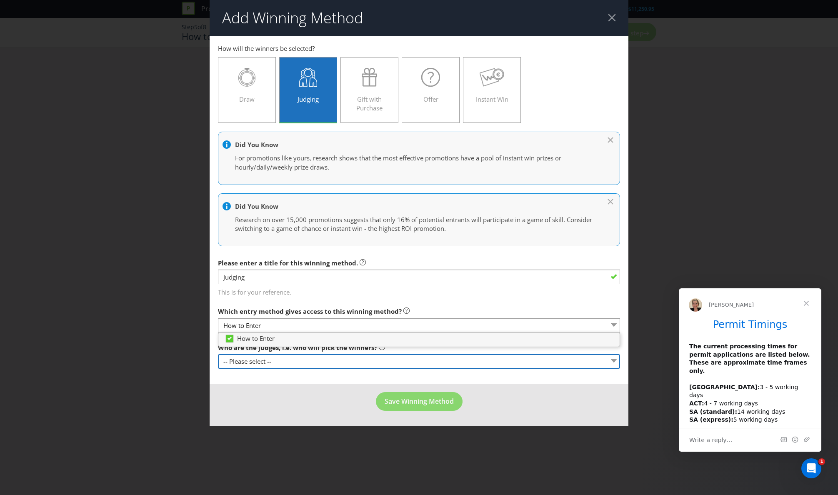
click at [371, 361] on select "-- Please select -- Representatives of the Promoter A specific person (please s…" at bounding box center [419, 361] width 402 height 15
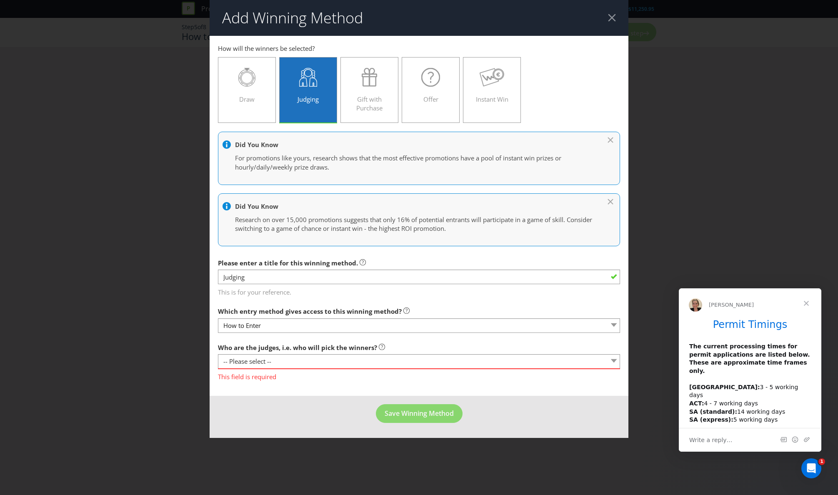
click at [389, 315] on span "Which entry method gives access to this winning method?" at bounding box center [310, 311] width 184 height 8
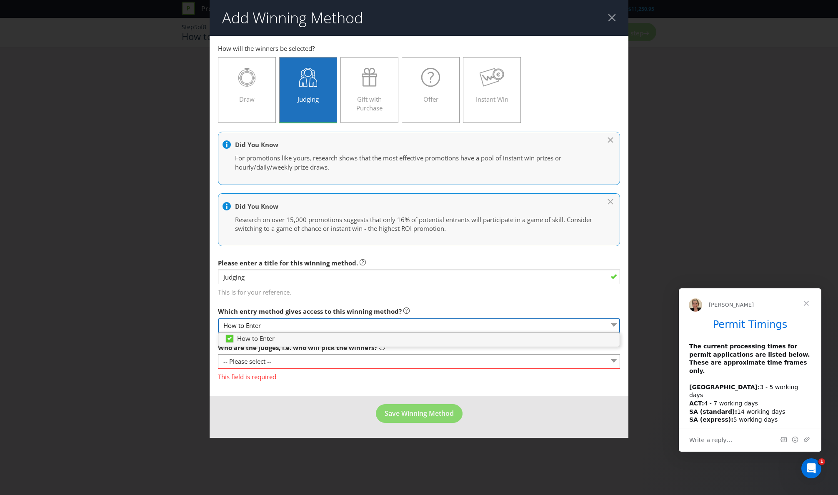
click at [387, 323] on select "How to Enter" at bounding box center [419, 325] width 402 height 15
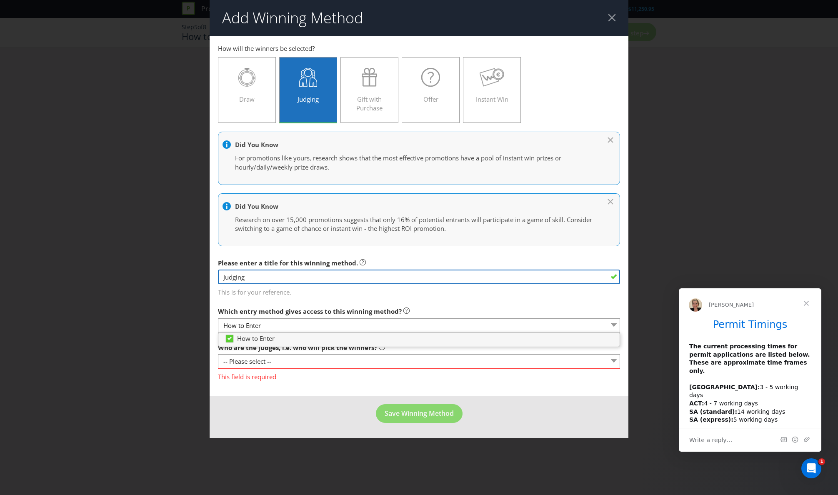
click at [394, 282] on input "Judging" at bounding box center [419, 277] width 402 height 15
click at [261, 278] on input "Judging" at bounding box center [419, 277] width 402 height 15
type input "Game of Skill"
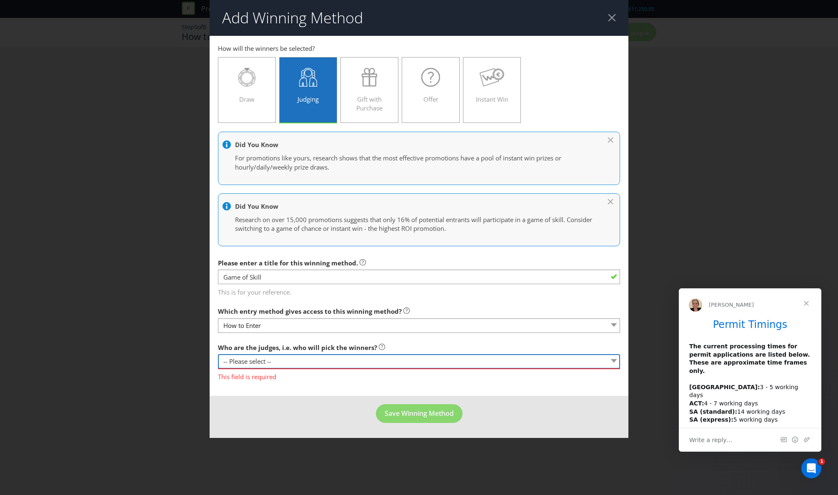
click at [263, 360] on select "-- Please select -- Representatives of the Promoter A specific person (please s…" at bounding box center [419, 361] width 402 height 15
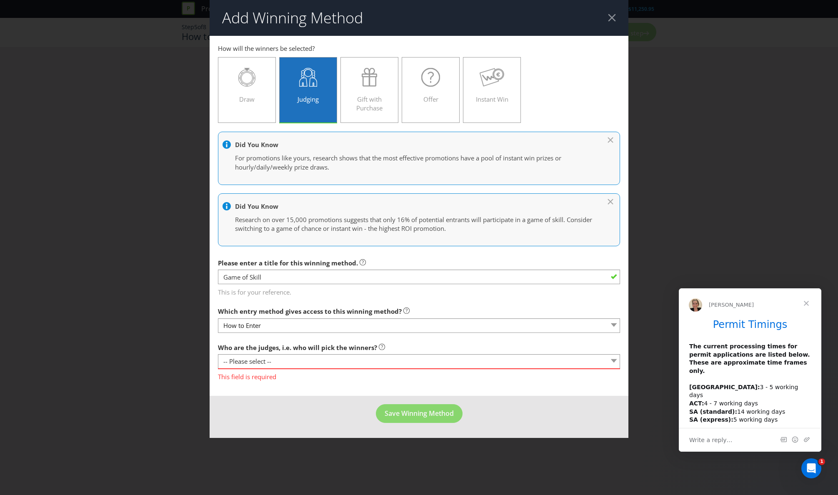
click at [301, 346] on span "Who are the judges, i.e. who will pick the winners?" at bounding box center [297, 347] width 159 height 8
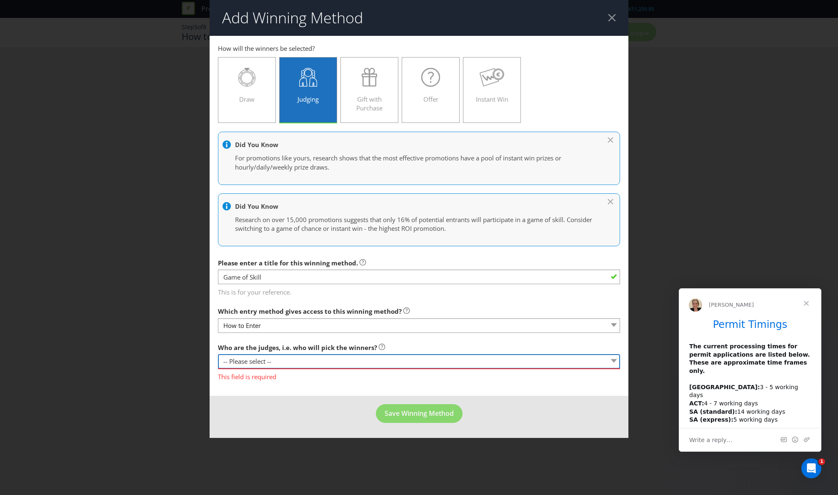
click at [301, 357] on select "-- Please select -- Representatives of the Promoter A specific person (please s…" at bounding box center [419, 361] width 402 height 15
select select "PROMOTER_REPS"
click at [218, 354] on select "-- Please select -- Representatives of the Promoter A specific person (please s…" at bounding box center [419, 361] width 402 height 15
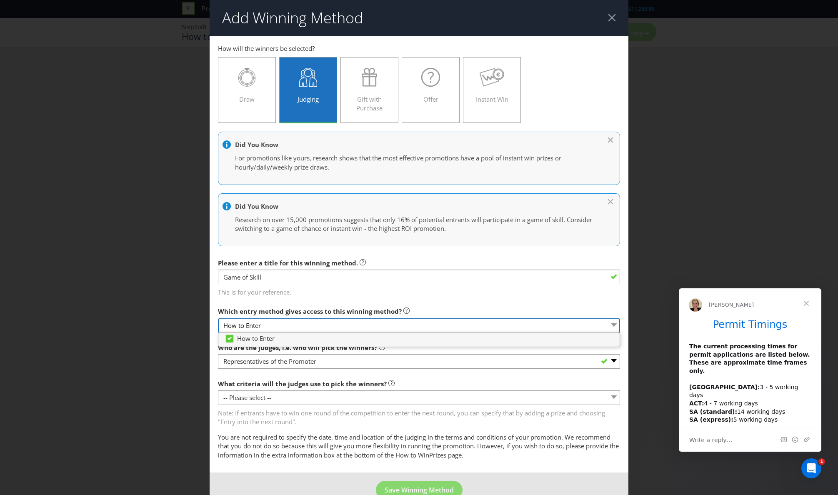
click at [296, 325] on select "How to Enter" at bounding box center [419, 325] width 402 height 15
click at [307, 303] on label "Which entry method gives access to this winning method?" at bounding box center [314, 309] width 192 height 13
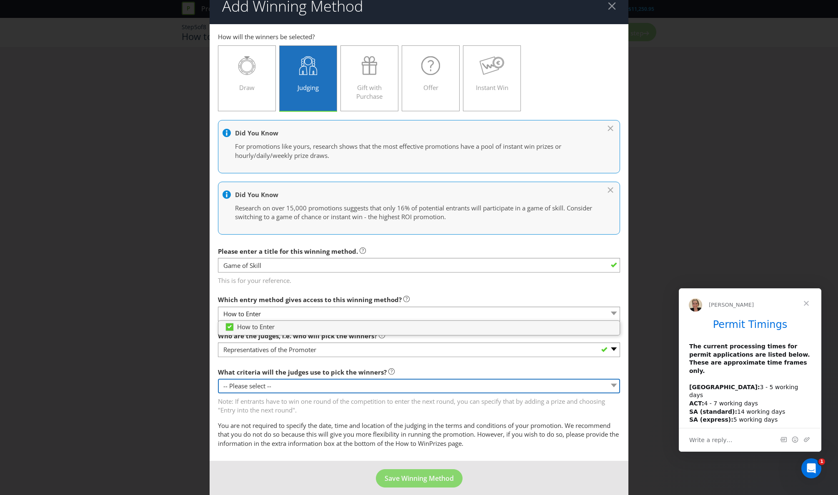
click at [290, 387] on select "-- Please select -- Creative Merit Originality Literary Merit Originality, crea…" at bounding box center [419, 386] width 402 height 15
select select "OTHER"
click at [218, 379] on select "-- Please select -- Creative Merit Originality Literary Merit Originality, crea…" at bounding box center [419, 386] width 402 height 15
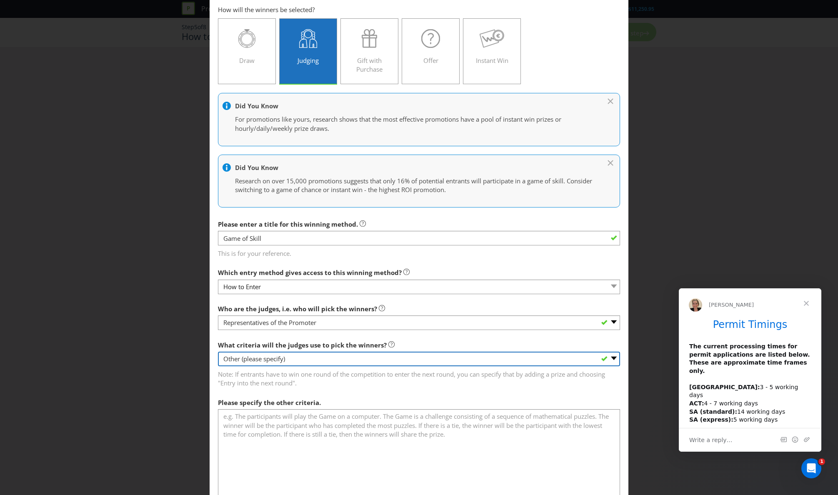
scroll to position [40, 0]
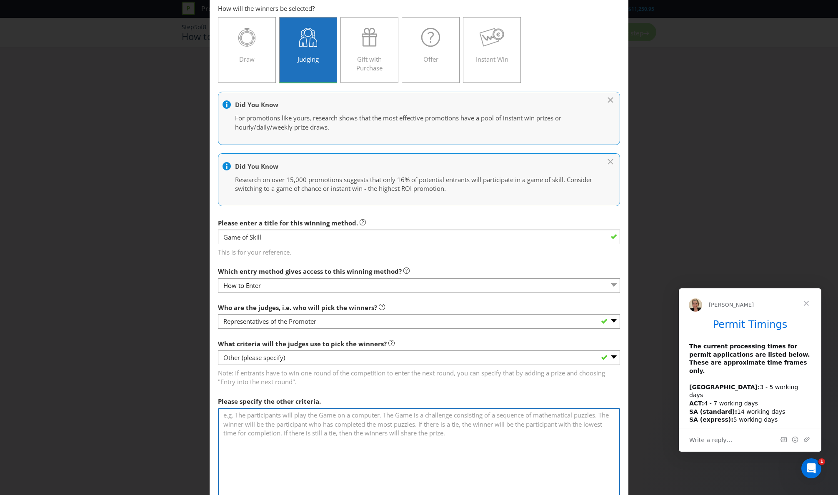
click at [299, 429] on textarea at bounding box center [419, 455] width 402 height 95
type textarea "{"
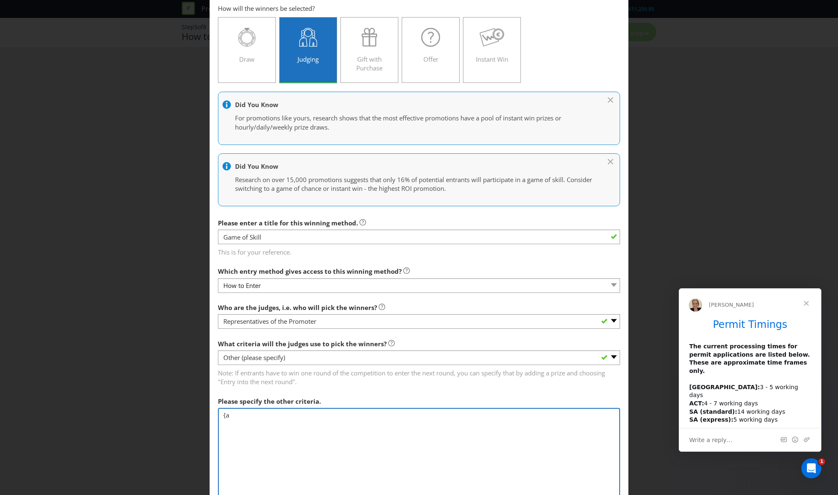
type textarea "{"
click at [340, 418] on textarea "Participants will be asked to complete a maze without" at bounding box center [419, 455] width 402 height 95
click at [345, 417] on textarea "Participants will be asked to complete a laser maze without" at bounding box center [419, 455] width 402 height 95
type textarea "Participants will be asked to complete a physical laser maze without"
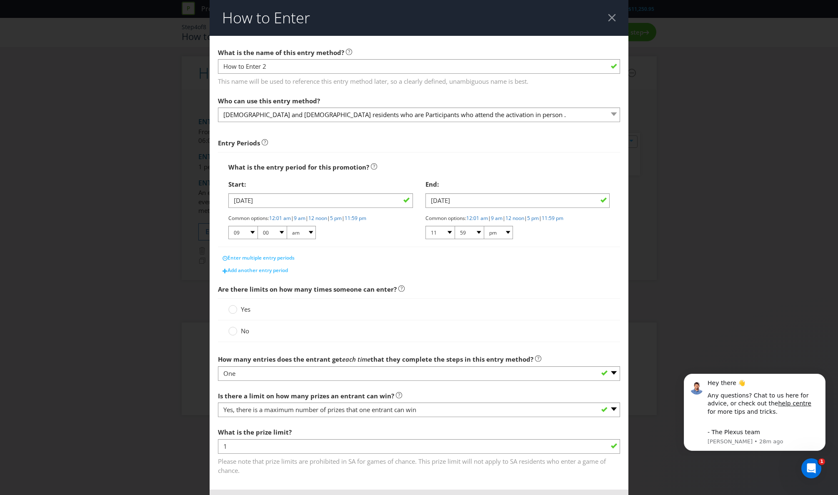
scroll to position [37, 0]
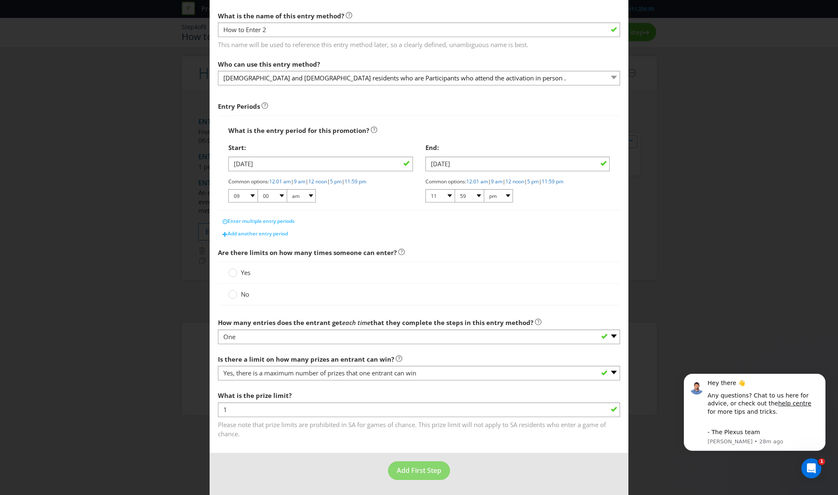
click at [469, 464] on footer "Add First Step" at bounding box center [419, 474] width 419 height 42
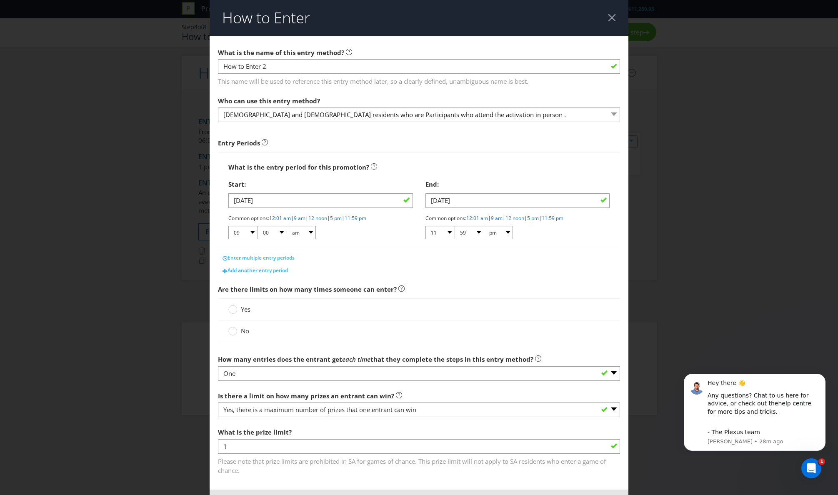
click at [664, 383] on div "How to Enter What is the name of this entry method? How to Enter 2 This name wi…" at bounding box center [419, 247] width 838 height 495
click at [617, 16] on header "How to Enter" at bounding box center [419, 18] width 419 height 36
click at [609, 17] on div at bounding box center [612, 18] width 8 height 8
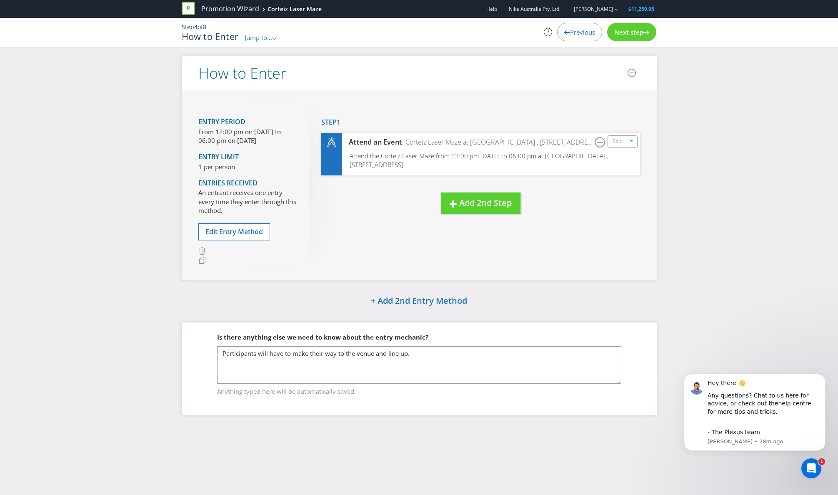
click at [644, 28] on div at bounding box center [646, 31] width 6 height 6
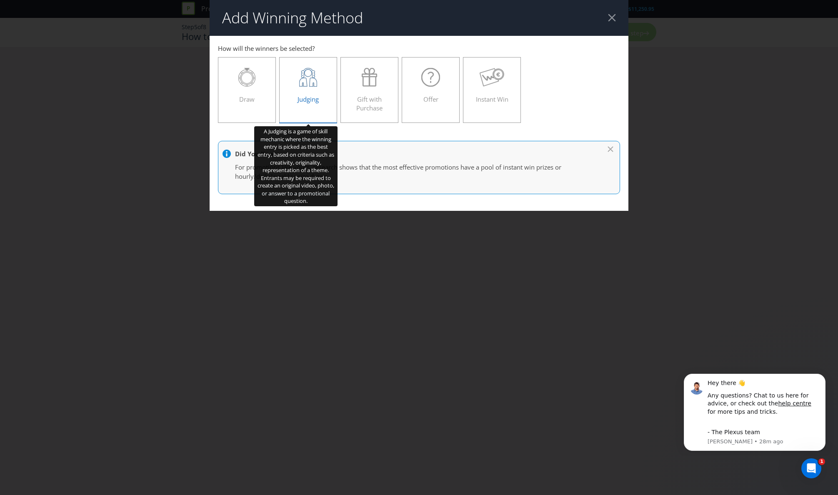
click at [302, 87] on div "Judging" at bounding box center [308, 86] width 41 height 37
click at [0, 0] on input "Judging" at bounding box center [0, 0] width 0 height 0
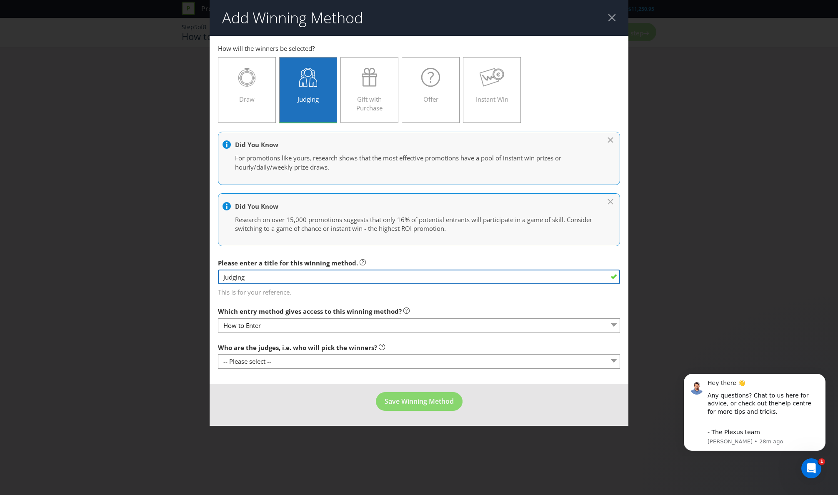
click at [261, 280] on input "Judging" at bounding box center [419, 277] width 402 height 15
type input "Game of Skill"
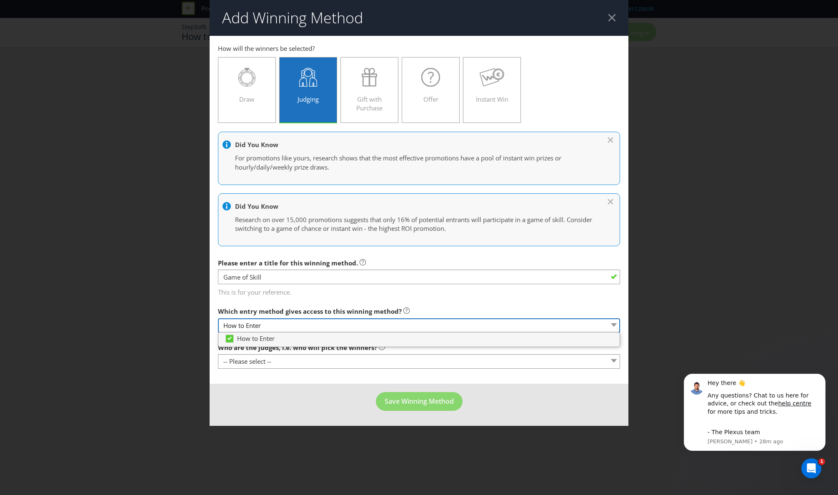
click at [257, 326] on select "How to Enter" at bounding box center [419, 325] width 402 height 15
click at [283, 294] on span "This is for your reference." at bounding box center [419, 291] width 402 height 12
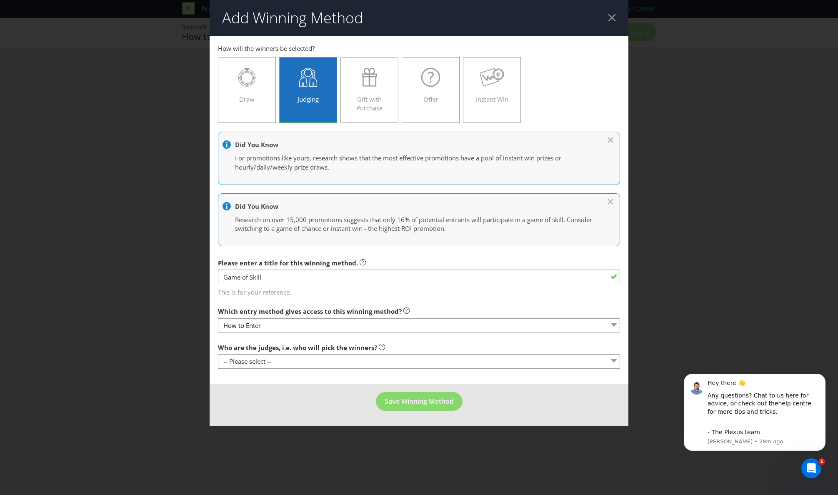
click at [282, 370] on main "How to Enter How will the winners be selected? Draw Judging Gift with Purchase …" at bounding box center [419, 210] width 419 height 348
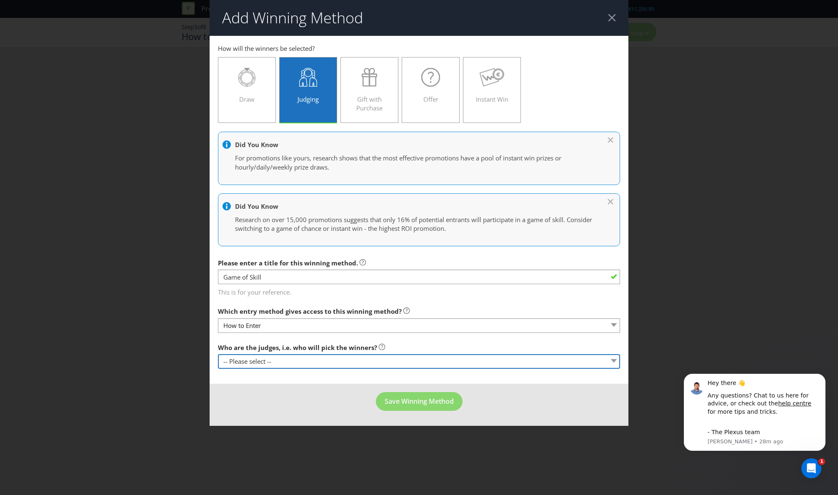
click at [282, 366] on select "-- Please select -- Representatives of the Promoter A specific person (please s…" at bounding box center [419, 361] width 402 height 15
select select "PROMOTER_REPS"
click at [218, 354] on select "-- Please select -- Representatives of the Promoter A specific person (please s…" at bounding box center [419, 361] width 402 height 15
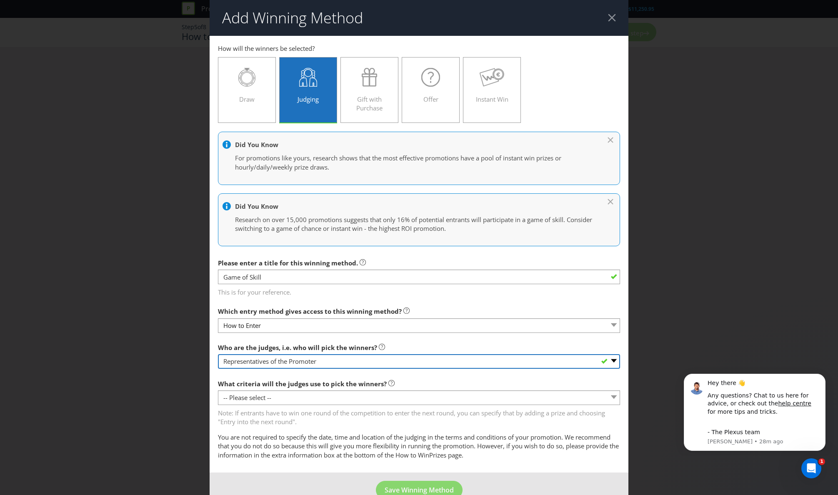
scroll to position [5, 0]
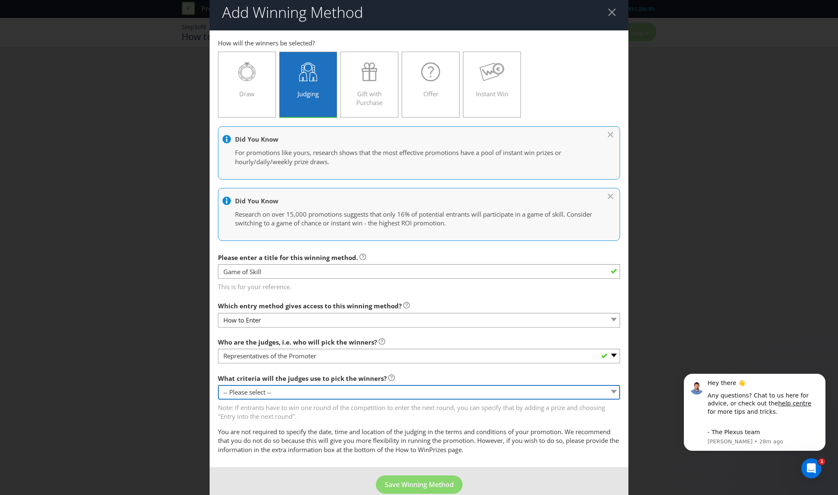
click at [444, 397] on select "-- Please select -- Creative Merit Originality Literary Merit Originality, crea…" at bounding box center [419, 392] width 402 height 15
select select "OTHER"
click at [218, 385] on select "-- Please select -- Creative Merit Originality Literary Merit Originality, crea…" at bounding box center [419, 392] width 402 height 15
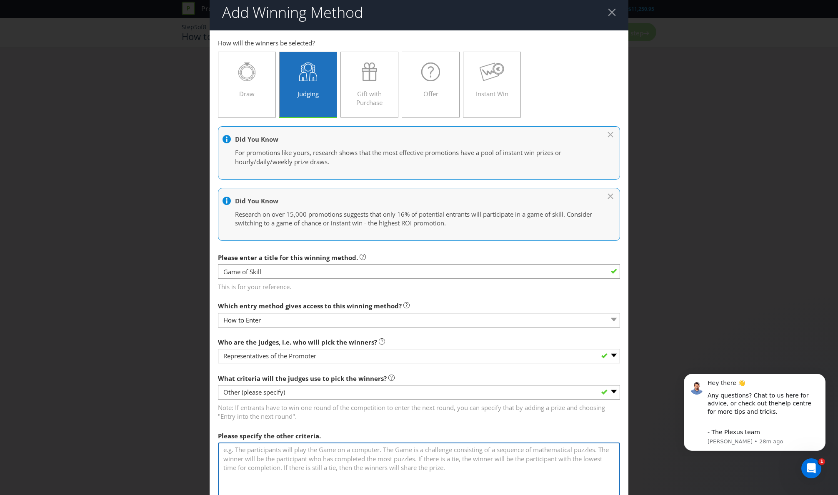
click at [425, 469] on textarea at bounding box center [419, 489] width 402 height 95
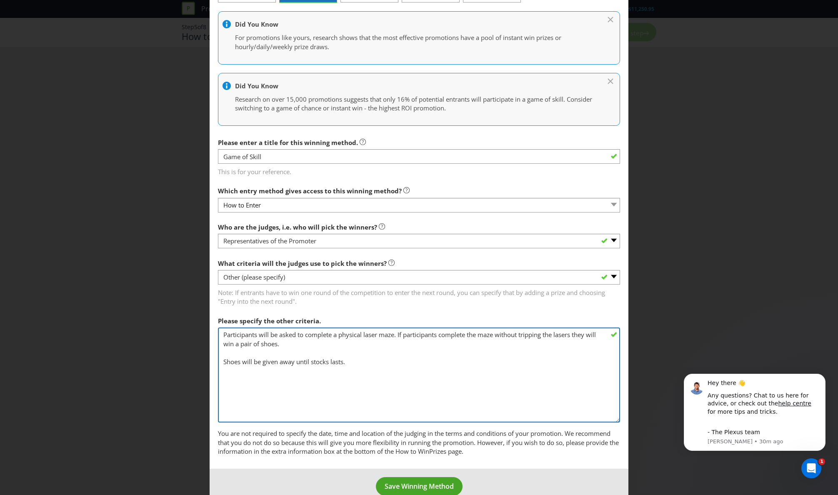
scroll to position [136, 0]
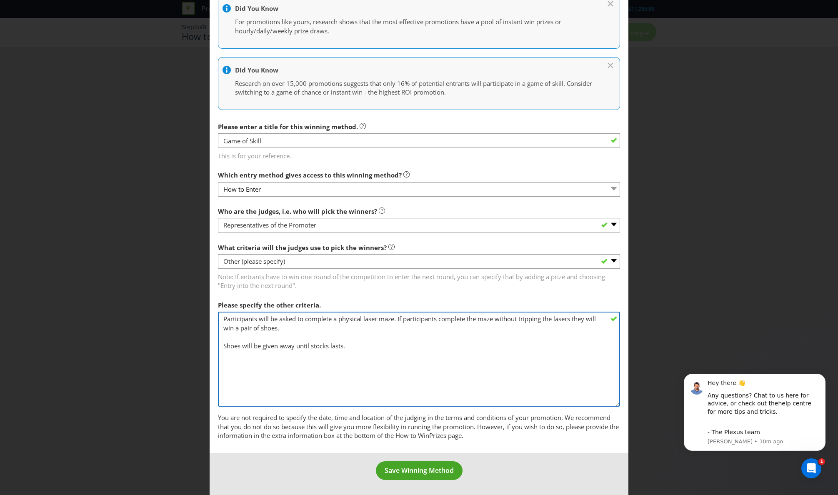
type textarea "Participants will be asked to complete a physical laser maze. If participants c…"
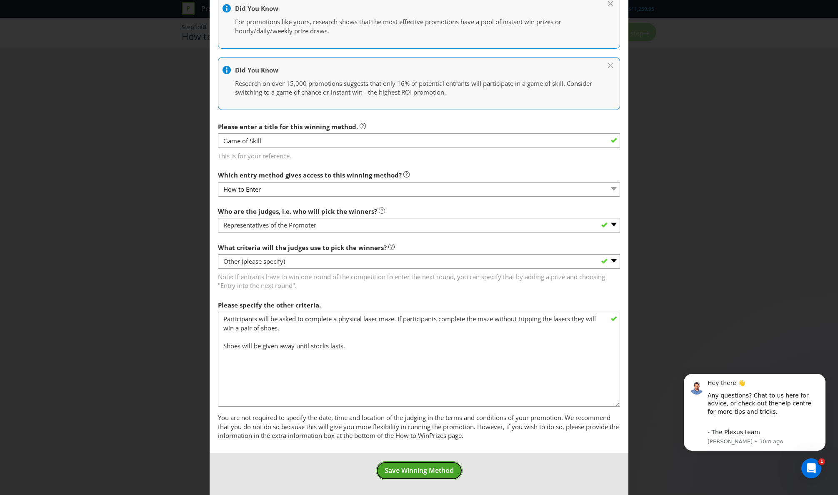
click at [434, 463] on button "Save Winning Method" at bounding box center [419, 470] width 87 height 19
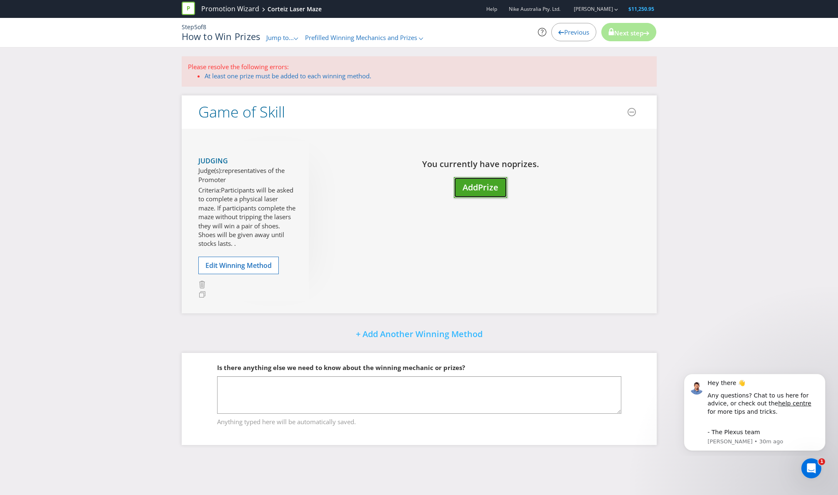
click at [468, 188] on span "Add" at bounding box center [469, 187] width 15 height 11
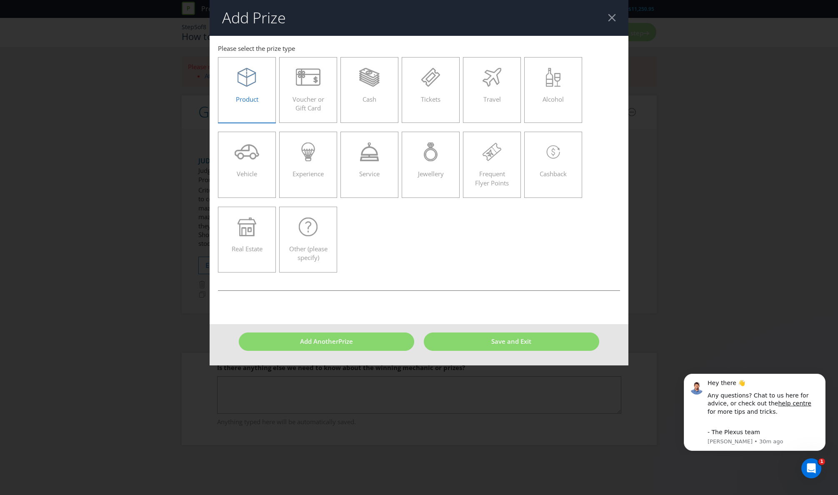
click at [257, 99] on span "Product" at bounding box center [247, 99] width 22 height 8
click at [0, 0] on input "Product" at bounding box center [0, 0] width 0 height 0
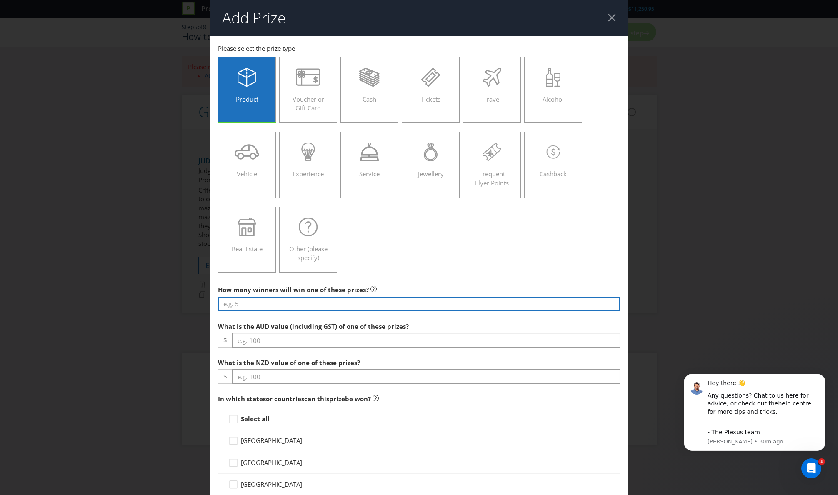
click at [327, 307] on input "number" at bounding box center [419, 304] width 402 height 15
type input "200"
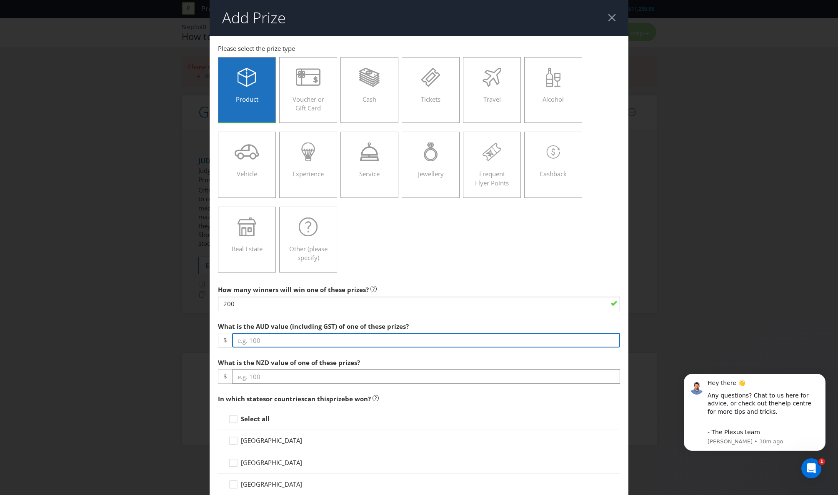
click at [340, 341] on input "number" at bounding box center [426, 340] width 388 height 15
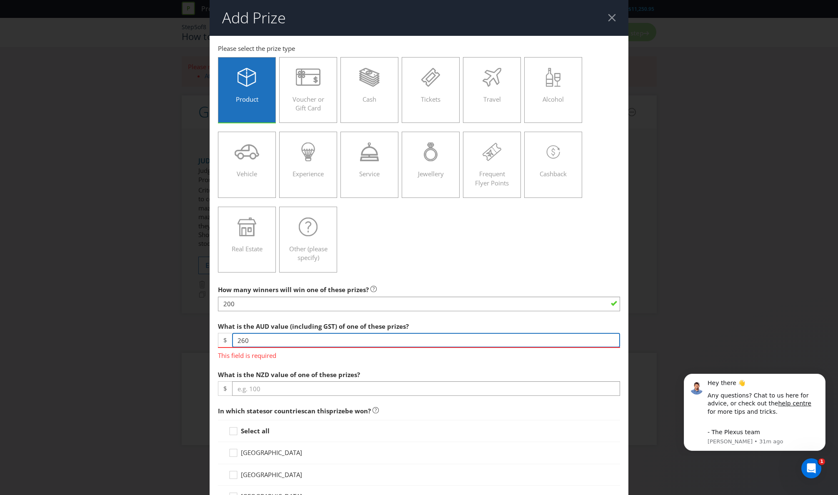
type input "260"
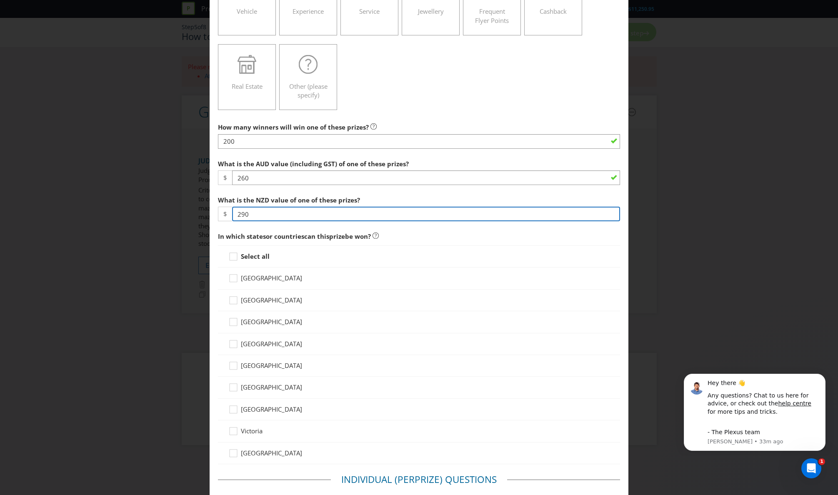
scroll to position [166, 0]
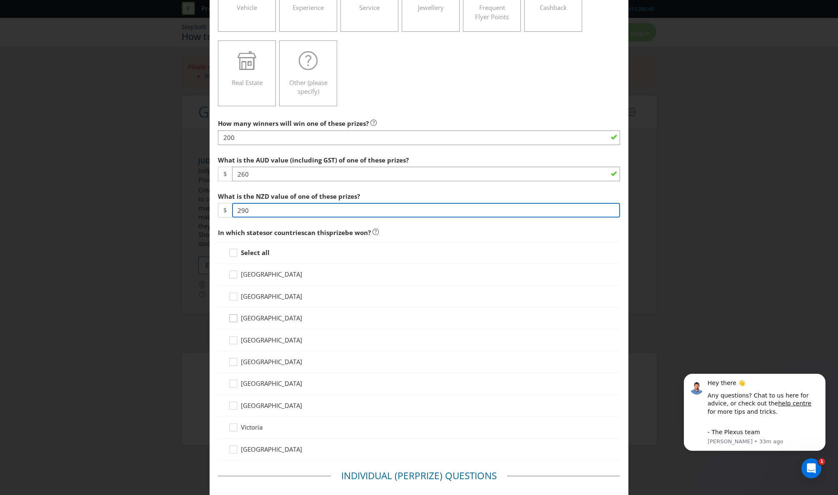
type input "290"
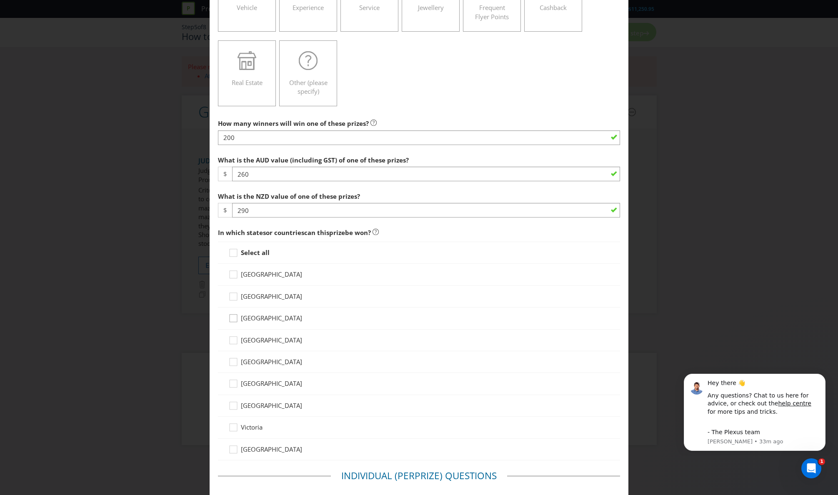
click at [237, 321] on icon at bounding box center [234, 320] width 12 height 12
click at [0, 0] on input "[GEOGRAPHIC_DATA]" at bounding box center [0, 0] width 0 height 0
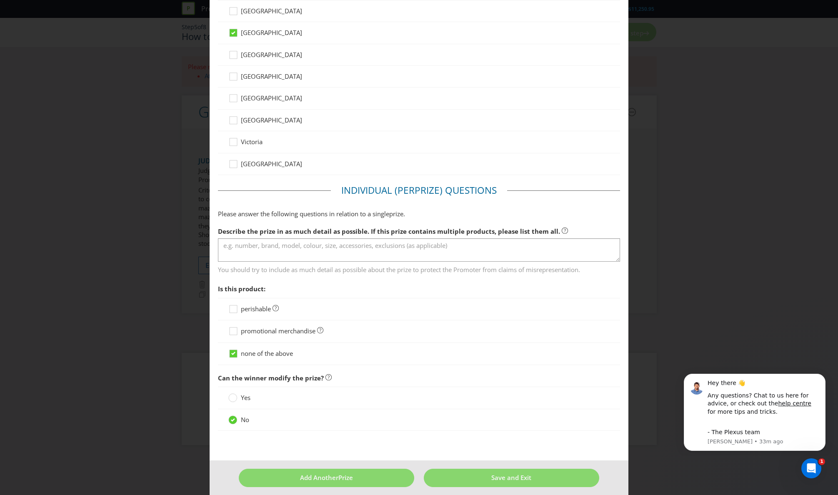
scroll to position [458, 0]
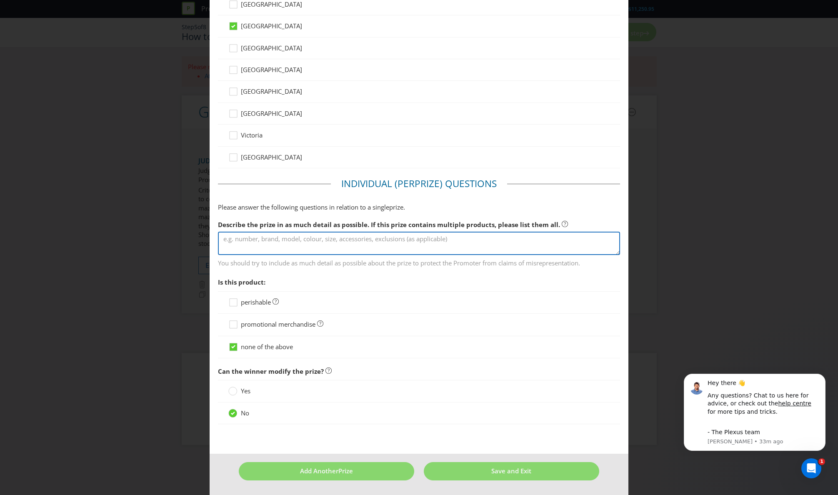
click at [292, 246] on textarea at bounding box center [419, 244] width 402 height 24
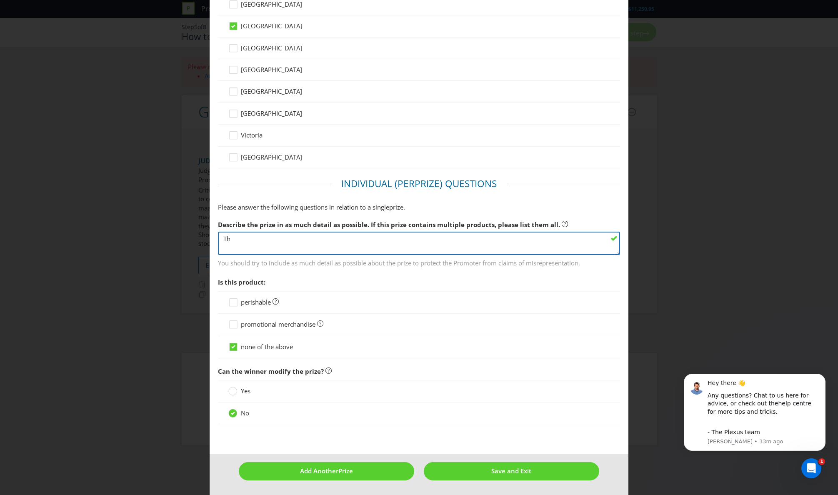
type textarea "T"
click at [325, 241] on textarea "The prize is a Corteiz edition Air MAx 95" at bounding box center [419, 244] width 402 height 24
click at [345, 240] on textarea "The prize is a Corteiz edition Air Max 95" at bounding box center [419, 244] width 402 height 24
click at [308, 240] on textarea "The prize is a Corteiz edition Air Max 95 Shoe" at bounding box center [419, 244] width 402 height 24
type textarea "The prize is a Corteiz edition Nike Air Max 95 Shoe"
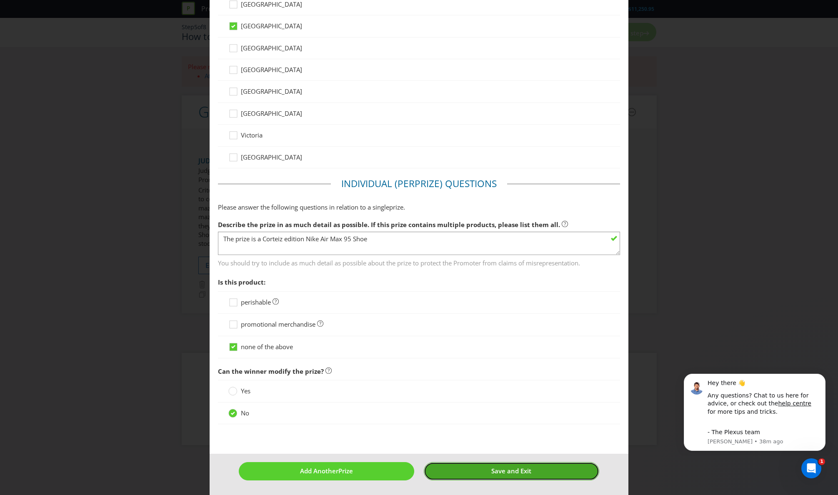
click at [508, 469] on span "Save and Exit" at bounding box center [511, 471] width 40 height 8
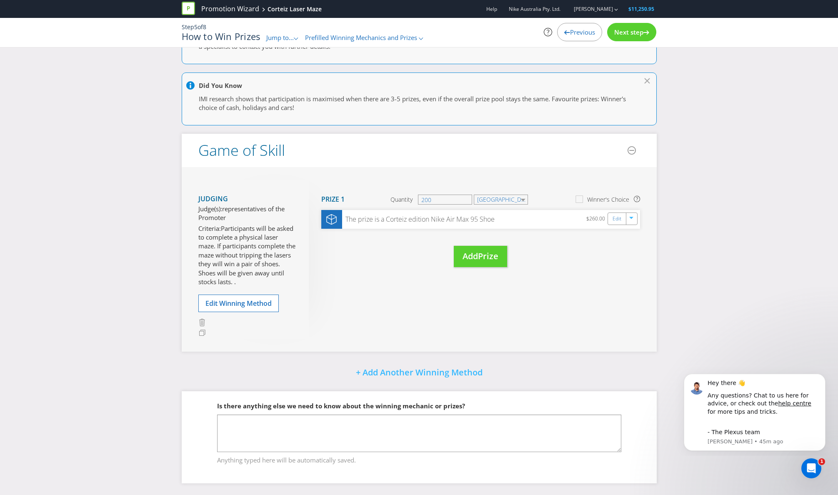
scroll to position [46, 0]
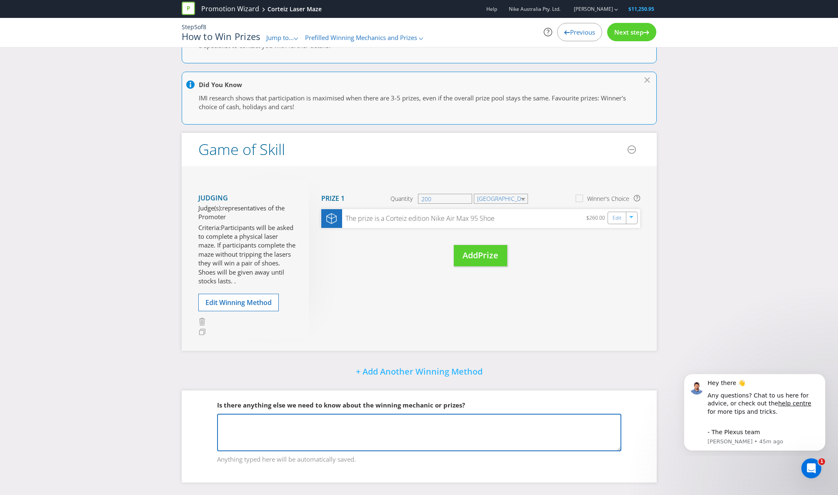
click at [486, 442] on textarea at bounding box center [419, 432] width 404 height 37
drag, startPoint x: 466, startPoint y: 429, endPoint x: 382, endPoint y: 420, distance: 84.6
click at [382, 423] on textarea "Prizes are limited to 200 in total and when stocks run out" at bounding box center [419, 432] width 404 height 37
type textarea "Prizes are limited to 200 in total and when stocks run out the activation will …"
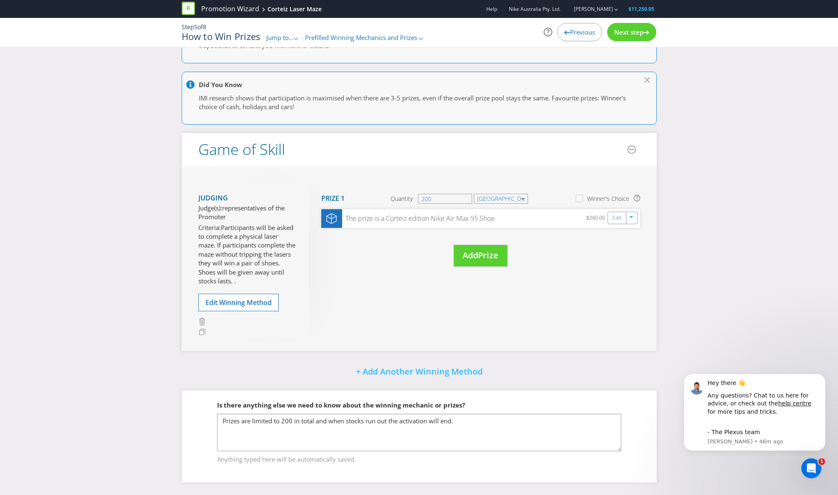
click at [640, 37] on div "Next step" at bounding box center [631, 32] width 49 height 18
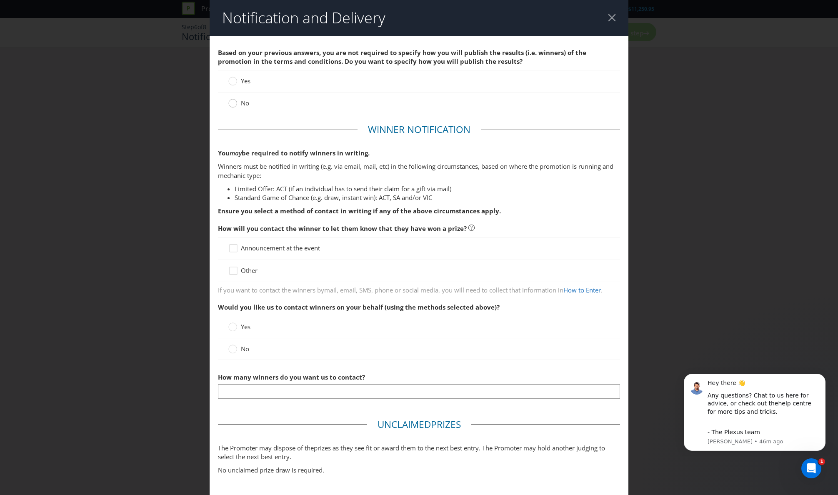
click at [233, 103] on circle at bounding box center [233, 103] width 8 height 8
click at [0, 0] on input "No" at bounding box center [0, 0] width 0 height 0
click at [285, 247] on span "Announcement at the event" at bounding box center [280, 248] width 79 height 8
click at [0, 0] on input "Announcement at the event" at bounding box center [0, 0] width 0 height 0
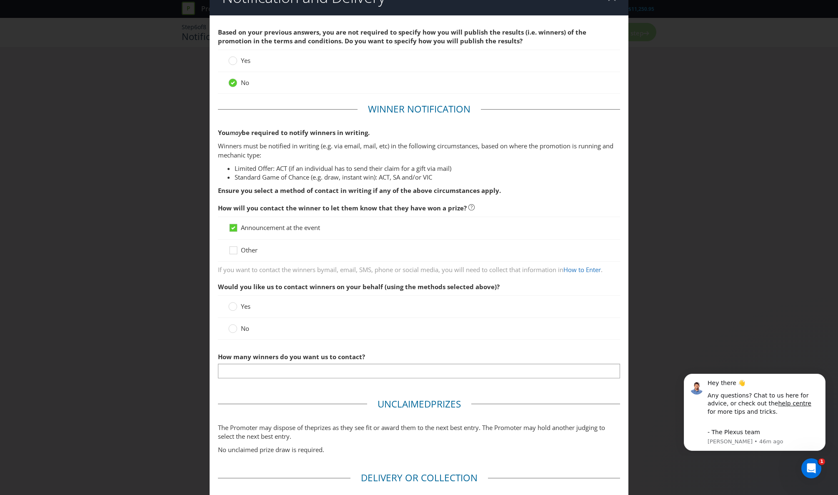
scroll to position [22, 0]
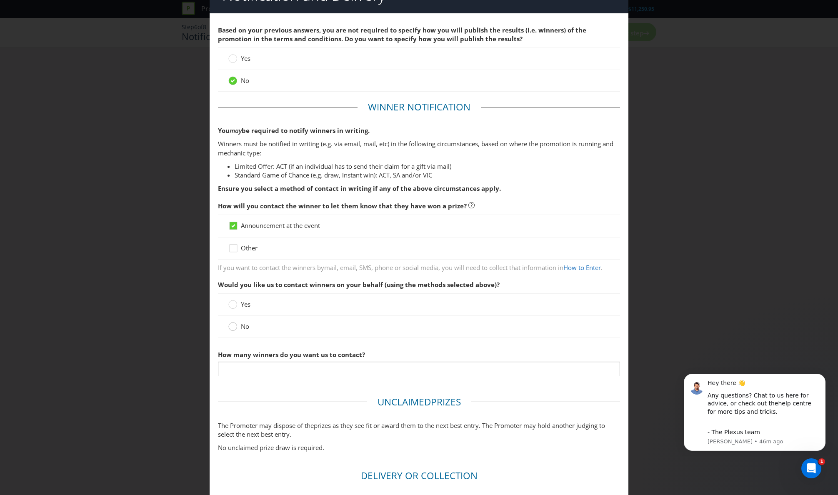
click at [234, 332] on div at bounding box center [232, 327] width 8 height 11
click at [0, 0] on input "No" at bounding box center [0, 0] width 0 height 0
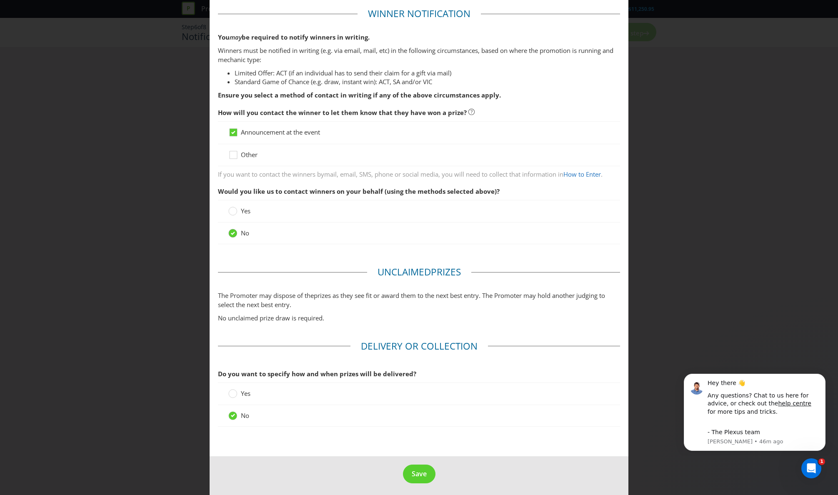
scroll to position [117, 0]
click at [423, 471] on span "Save" at bounding box center [419, 472] width 15 height 9
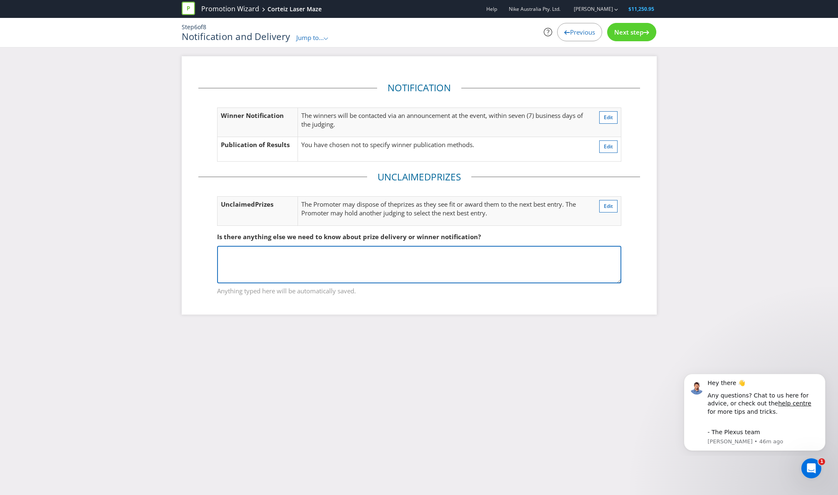
click at [464, 268] on textarea at bounding box center [419, 264] width 404 height 37
drag, startPoint x: 426, startPoint y: 269, endPoint x: 253, endPoint y: 250, distance: 173.9
click at [252, 251] on textarea "Winners will claim their prize directly after the event." at bounding box center [419, 264] width 404 height 37
click at [334, 256] on textarea "Winners will be given their prizes immiedeitaly as they exit the maze actviatio…" at bounding box center [419, 264] width 404 height 37
click at [351, 254] on textarea "Winners will be given their prizes immiedeitaly as they exit the maze actviatio…" at bounding box center [419, 264] width 404 height 37
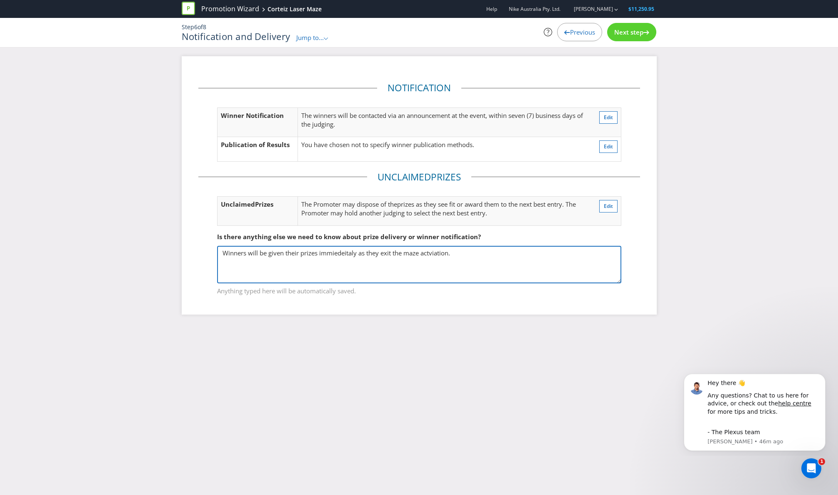
click at [345, 254] on textarea "Winners will be given their prizes immiedeitaly as they exit the maze actviatio…" at bounding box center [419, 264] width 404 height 37
click at [392, 258] on textarea "Winners will be given their prizes immedietly as they exit the maze actviation." at bounding box center [419, 264] width 404 height 37
click at [433, 250] on textarea "Winners will be given their prizes immedietly as they exit the maze actviation." at bounding box center [419, 264] width 404 height 37
click at [432, 250] on textarea "Winners will be given their prizes immedietly as they exit the maze actviation." at bounding box center [419, 264] width 404 height 37
click at [431, 254] on textarea "Winners will be given their prizes immedietly as they exit the maze actviation." at bounding box center [419, 264] width 404 height 37
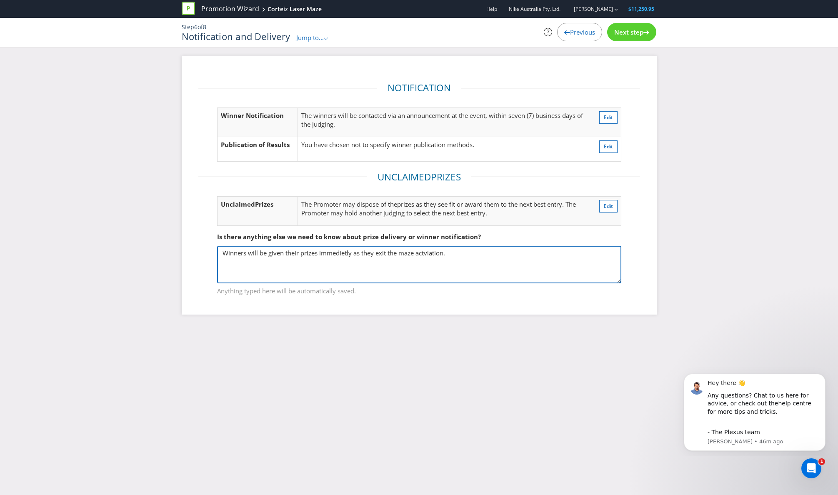
click at [431, 254] on textarea "Winners will be given their prizes immedietly as they exit the maze actviation." at bounding box center [419, 264] width 404 height 37
click at [478, 260] on textarea "Winners will be given their prizes immedietly as they exit the maze activation." at bounding box center [419, 264] width 404 height 37
click at [342, 252] on textarea "Winners will be given their prizes immedietly as they exit the maze activation." at bounding box center [419, 264] width 404 height 37
click at [492, 254] on textarea "Winners will be given their prizes immediately as they exit the maze activation." at bounding box center [419, 264] width 404 height 37
type textarea "Winners will be given their prizes immediately as they exit the maze activation."
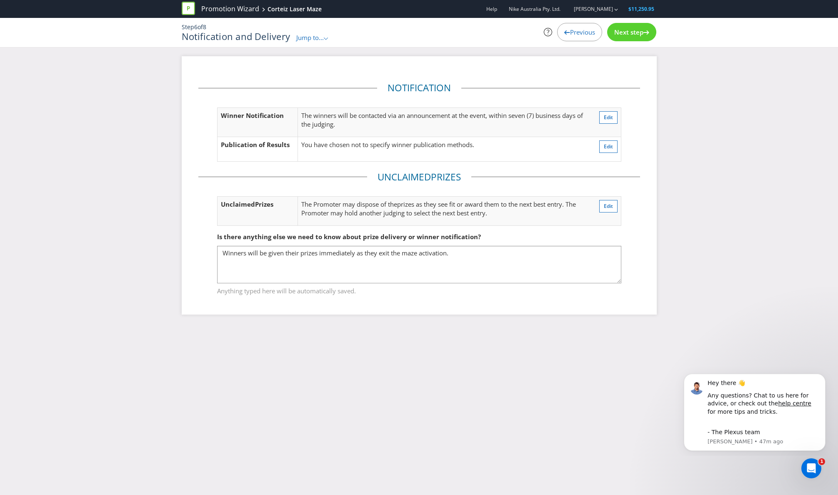
click at [644, 30] on div at bounding box center [646, 31] width 6 height 6
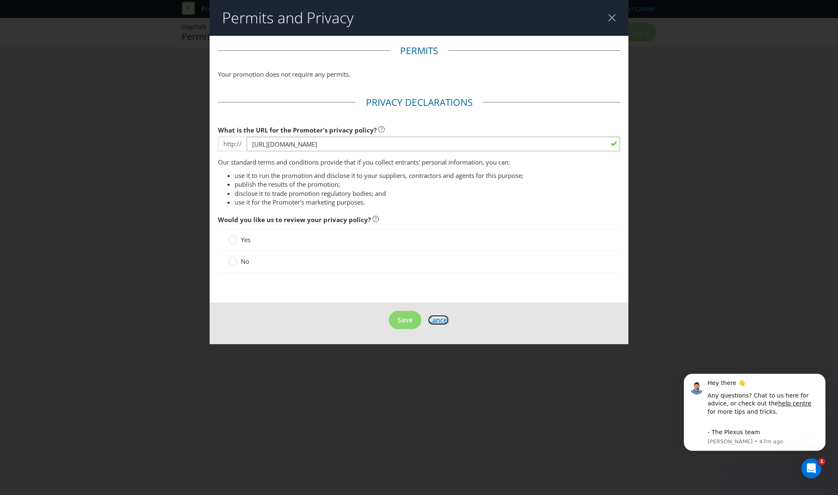
click at [442, 324] on span "Cancel" at bounding box center [438, 319] width 21 height 9
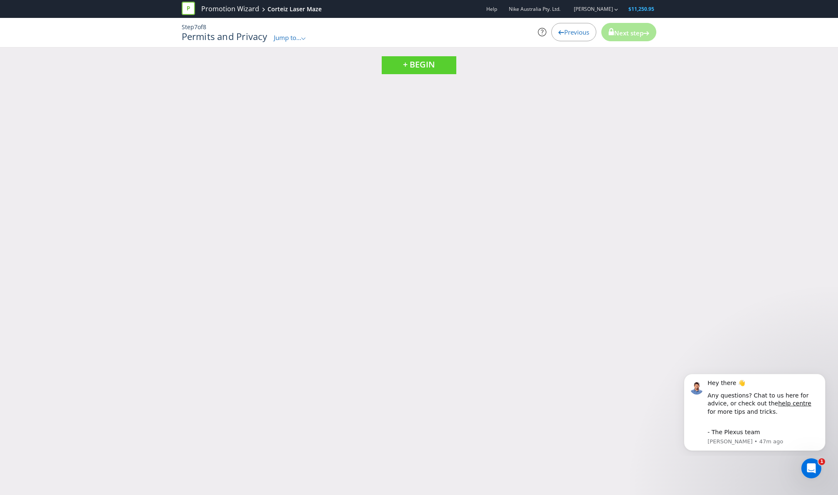
click at [582, 32] on span "Previous" at bounding box center [576, 32] width 25 height 8
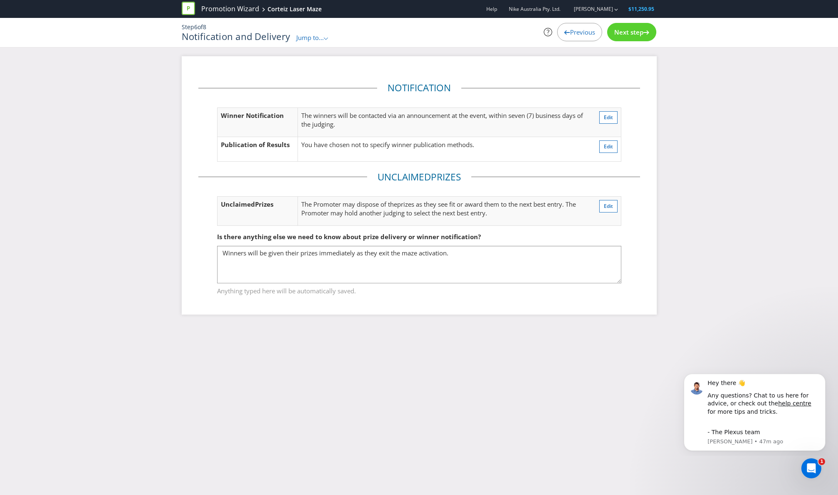
click at [582, 32] on span "Previous" at bounding box center [582, 32] width 25 height 8
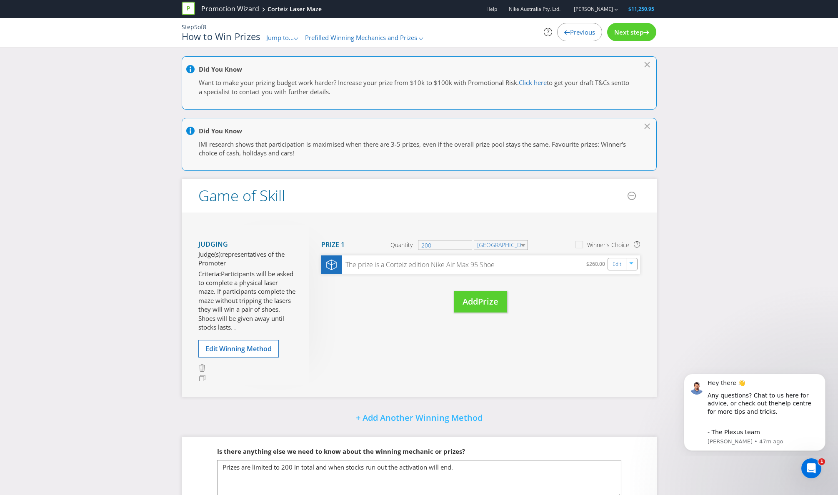
scroll to position [46, 0]
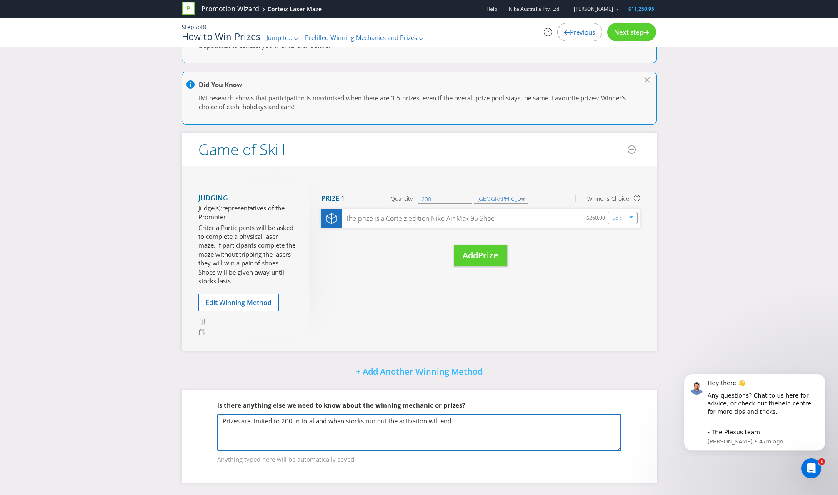
click at [476, 426] on textarea "Prizes are limited to 200 in total and when stocks run out the activation will …" at bounding box center [419, 432] width 404 height 37
click at [276, 439] on textarea "Prizes are limited to 200 in total and when stocks run out the activation will …" at bounding box center [419, 432] width 404 height 37
click at [285, 439] on textarea "Prizes are limited to 200 in total and when stocks run out the activation will …" at bounding box center [419, 432] width 404 height 37
click at [360, 435] on textarea "Prizes are limited to 200 in total and when stocks run out the activation will …" at bounding box center [419, 432] width 404 height 37
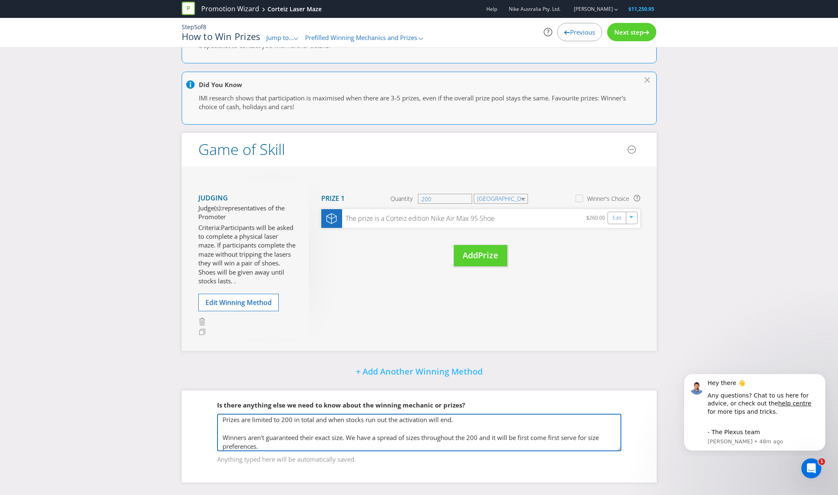
type textarea "Prizes are limited to 200 in total and when stocks run out the activation will …"
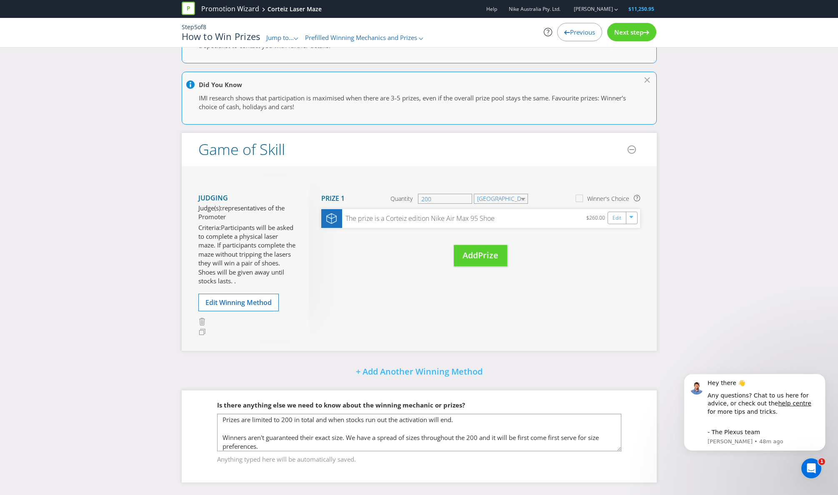
click at [639, 30] on span "Next step" at bounding box center [628, 32] width 29 height 8
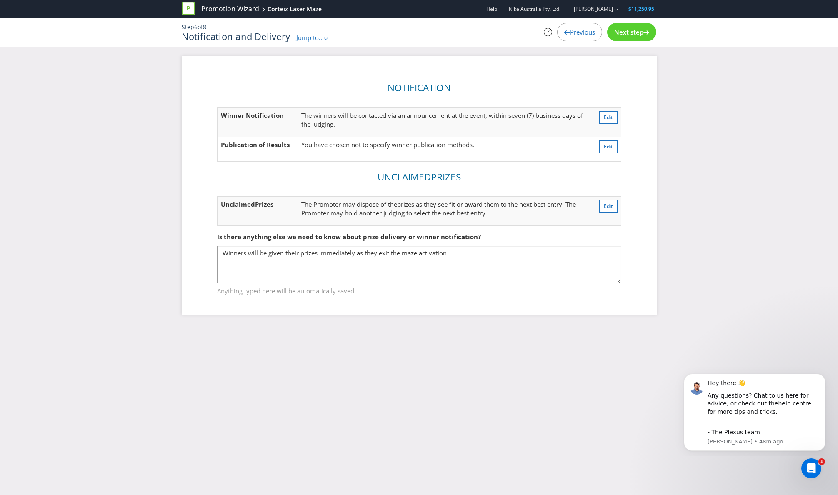
click at [639, 30] on span "Next step" at bounding box center [628, 32] width 29 height 8
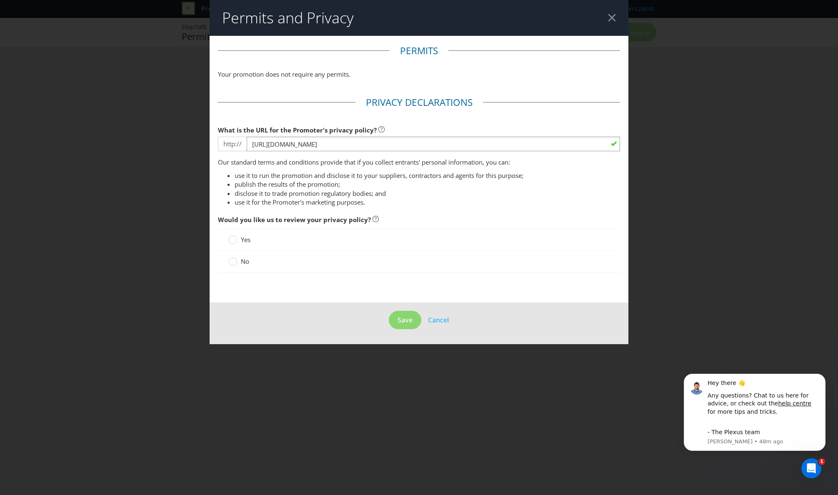
click at [242, 261] on span "No" at bounding box center [245, 261] width 8 height 8
click at [0, 0] on input "No" at bounding box center [0, 0] width 0 height 0
click at [400, 317] on span "Save" at bounding box center [404, 319] width 15 height 9
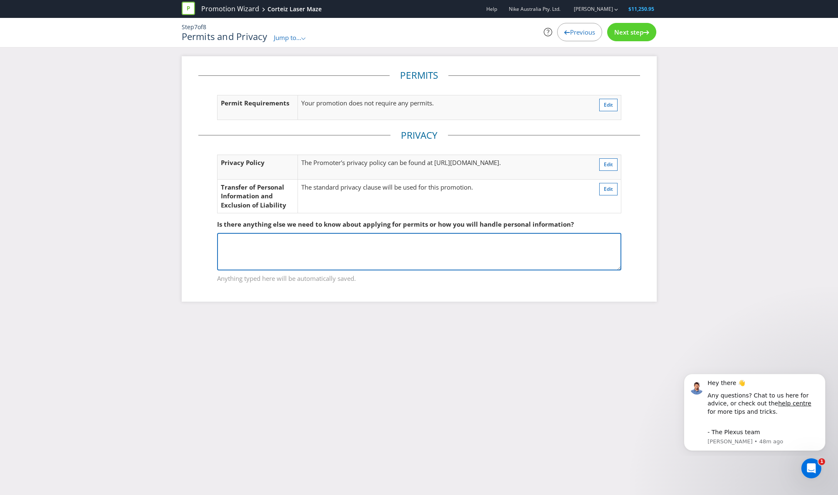
drag, startPoint x: 483, startPoint y: 287, endPoint x: 484, endPoint y: 280, distance: 6.4
click at [483, 270] on textarea at bounding box center [419, 251] width 404 height 37
type textarea "W"
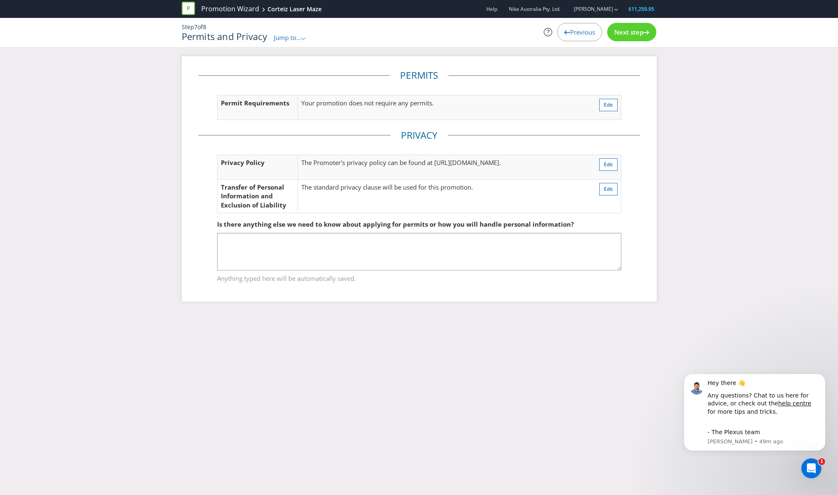
click at [644, 35] on div "Next step" at bounding box center [631, 32] width 49 height 18
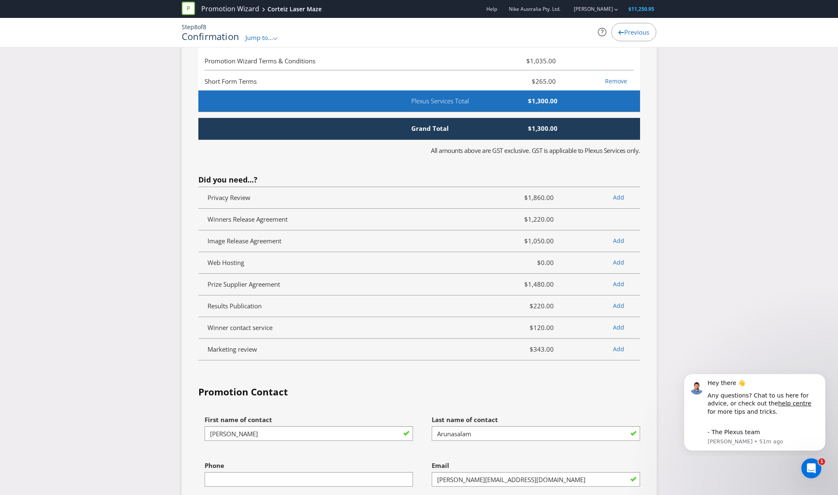
scroll to position [1942, 0]
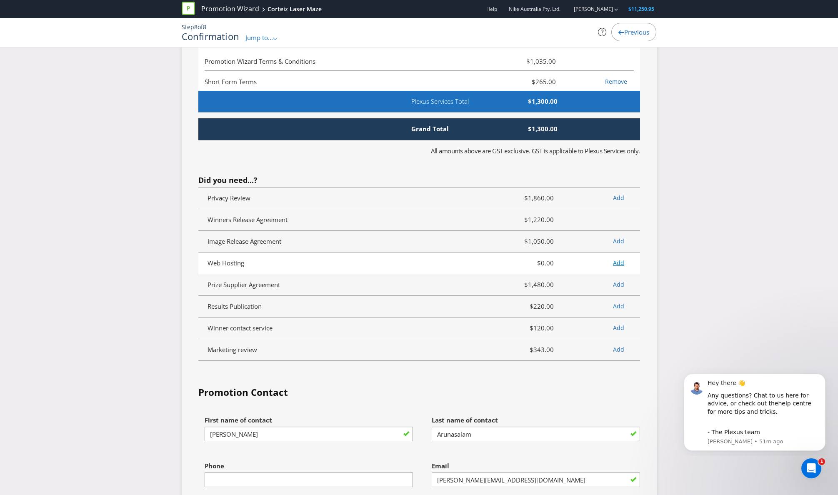
click at [621, 267] on link "Add" at bounding box center [618, 263] width 11 height 8
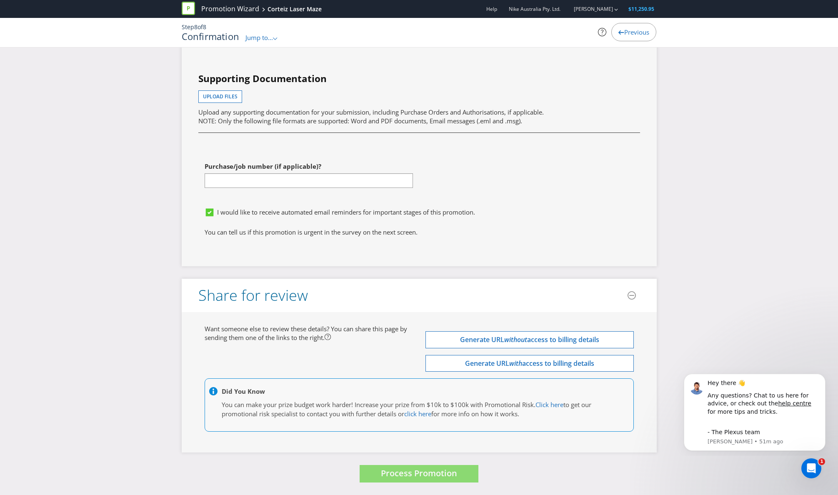
scroll to position [2416, 0]
click at [439, 474] on span "Process Promotion" at bounding box center [419, 472] width 76 height 11
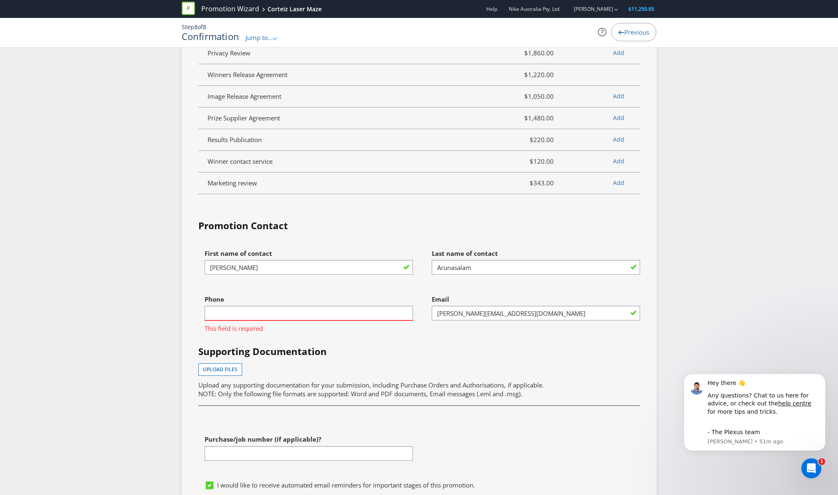
scroll to position [2114, 0]
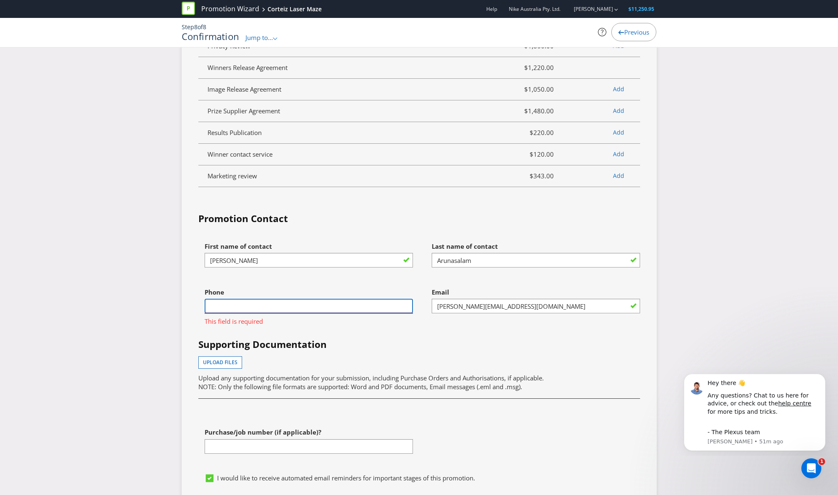
click at [351, 313] on input "text" at bounding box center [309, 306] width 208 height 15
click at [364, 373] on div "First name of contact [PERSON_NAME] Last name of contact Arunasalam Phone This …" at bounding box center [419, 354] width 454 height 232
click at [344, 314] on div at bounding box center [309, 313] width 208 height 1
click at [344, 313] on input "text" at bounding box center [309, 306] width 208 height 15
drag, startPoint x: 213, startPoint y: 340, endPoint x: 204, endPoint y: 340, distance: 9.6
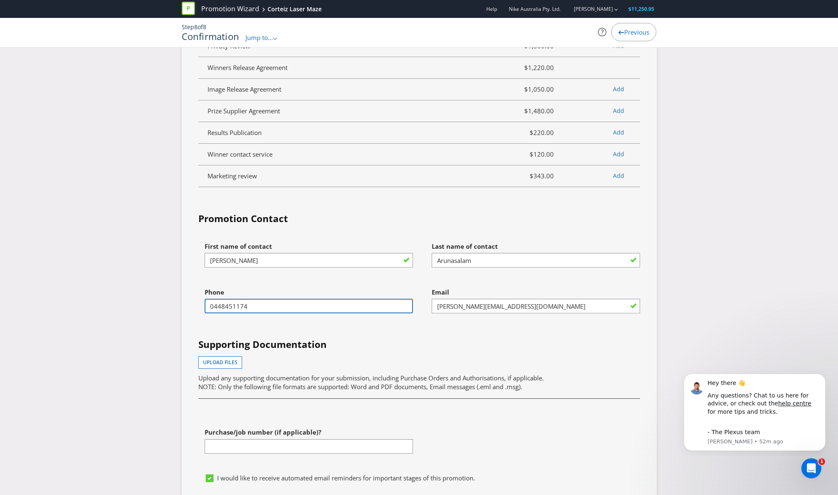
click at [205, 313] on input "0448451174" at bounding box center [309, 306] width 208 height 15
click at [305, 372] on div "First name of contact [PERSON_NAME] Last name of contact Arunasalam Phone [PHON…" at bounding box center [419, 354] width 454 height 232
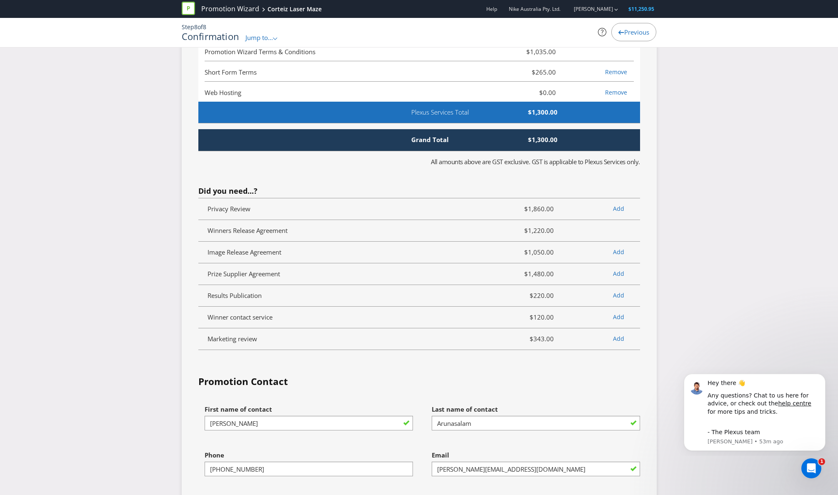
scroll to position [1624, 0]
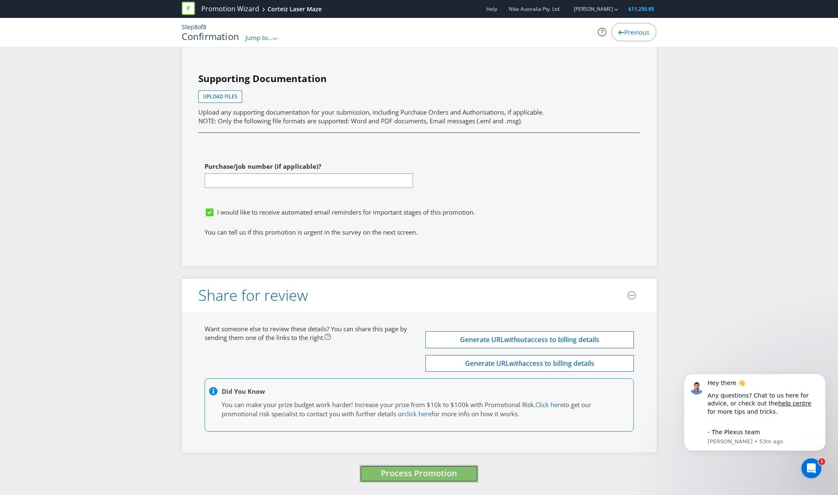
click at [446, 476] on span "Process Promotion" at bounding box center [419, 472] width 76 height 11
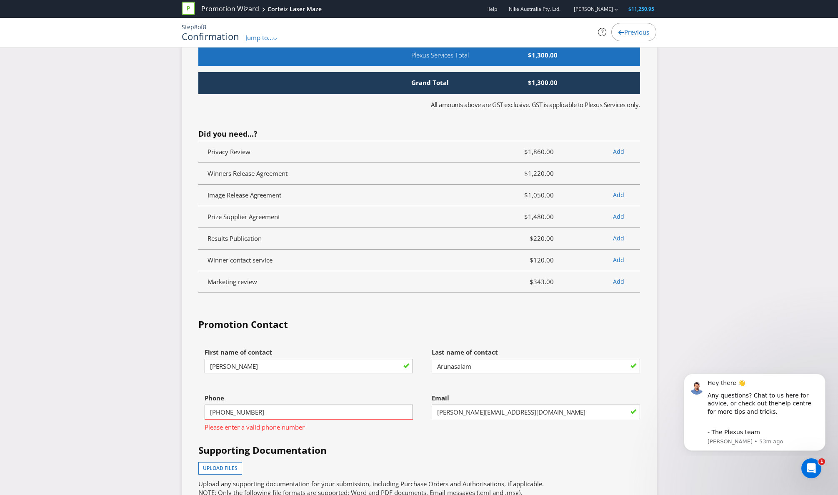
scroll to position [2008, 0]
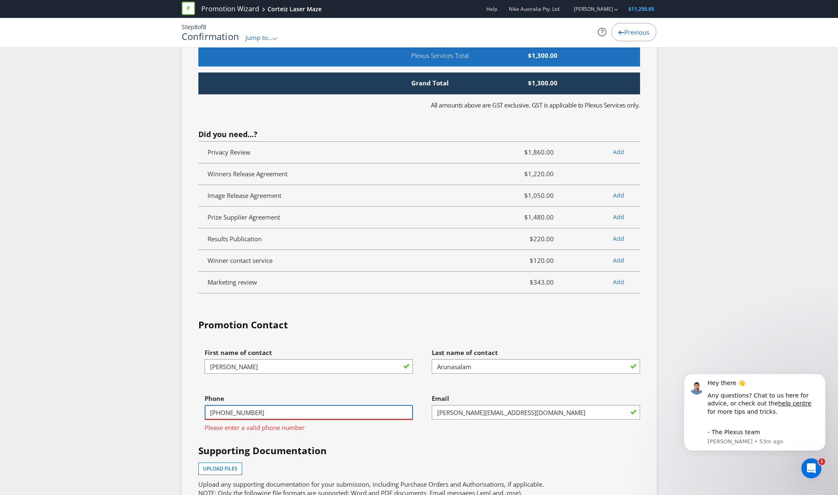
drag, startPoint x: 222, startPoint y: 449, endPoint x: 146, endPoint y: 450, distance: 76.7
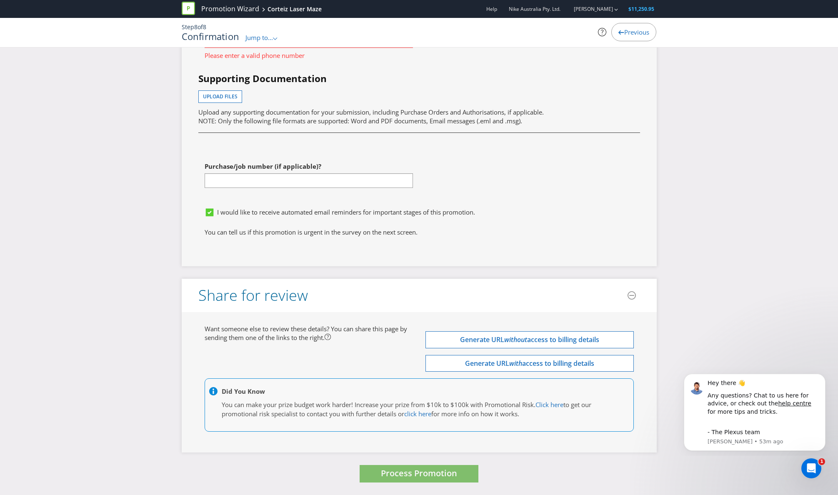
type input "0448451174"
click at [421, 474] on span "Process Promotion" at bounding box center [419, 472] width 76 height 11
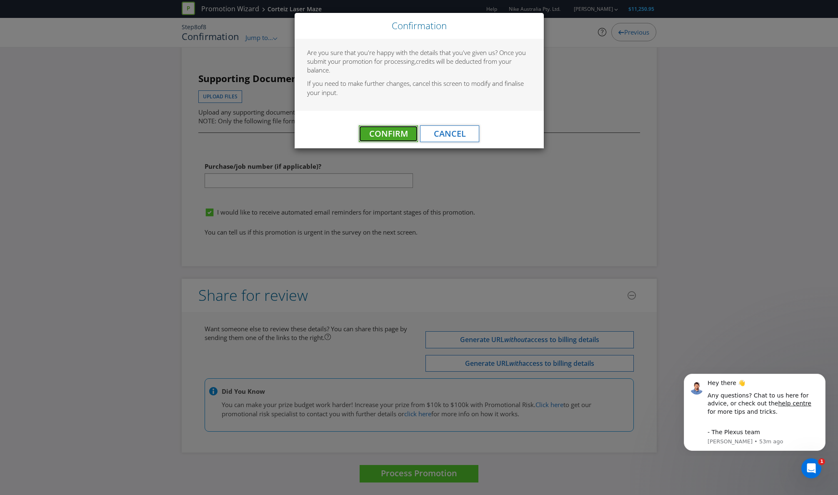
click at [402, 133] on span "Confirm" at bounding box center [388, 133] width 39 height 11
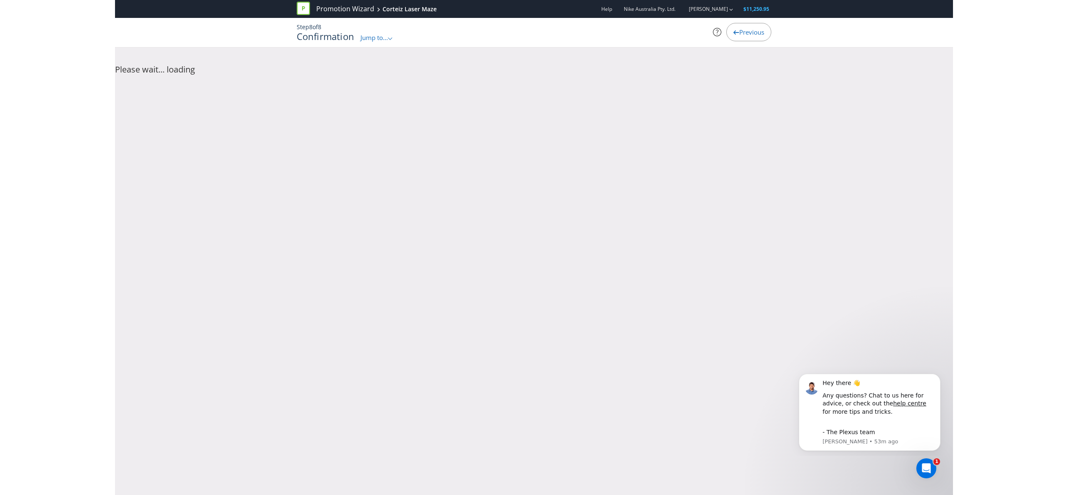
scroll to position [0, 0]
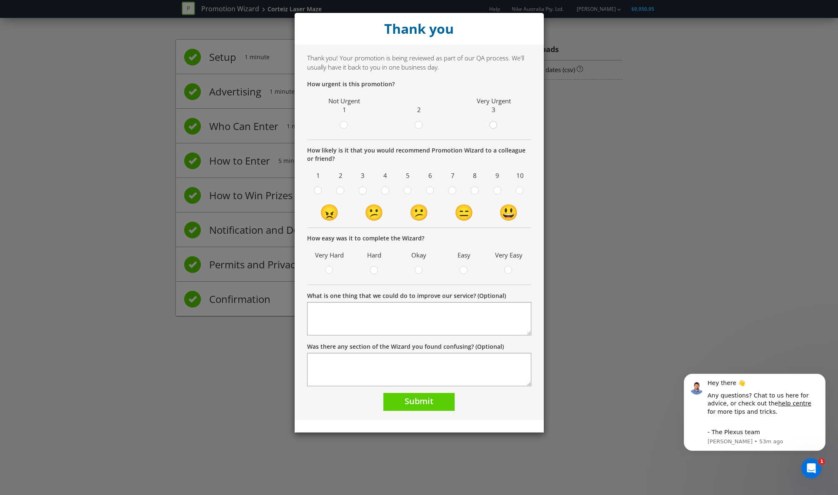
click at [492, 123] on div at bounding box center [494, 122] width 4 height 4
click at [0, 0] on input "radio" at bounding box center [0, 0] width 0 height 0
click at [519, 187] on div at bounding box center [520, 188] width 4 height 4
click at [0, 0] on input "radio" at bounding box center [0, 0] width 0 height 0
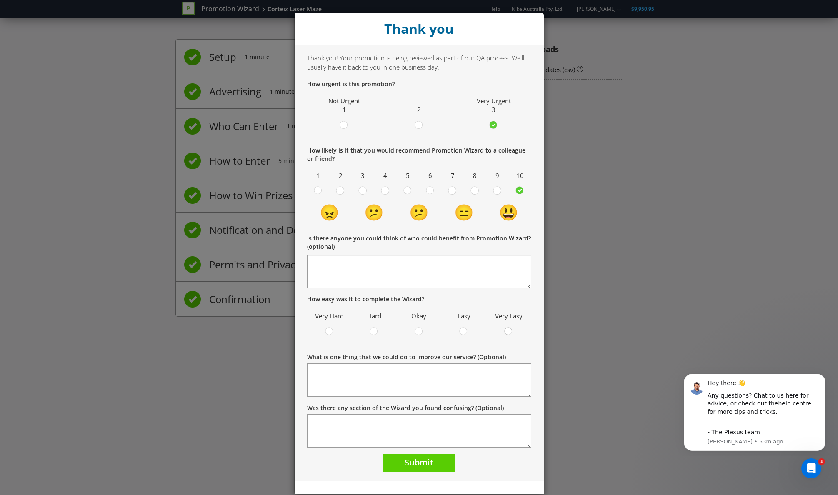
click at [506, 330] on circle at bounding box center [507, 330] width 7 height 7
click at [0, 0] on input "radio" at bounding box center [0, 0] width 0 height 0
click at [447, 467] on button "Submit" at bounding box center [418, 463] width 71 height 18
